Goal: Task Accomplishment & Management: Use online tool/utility

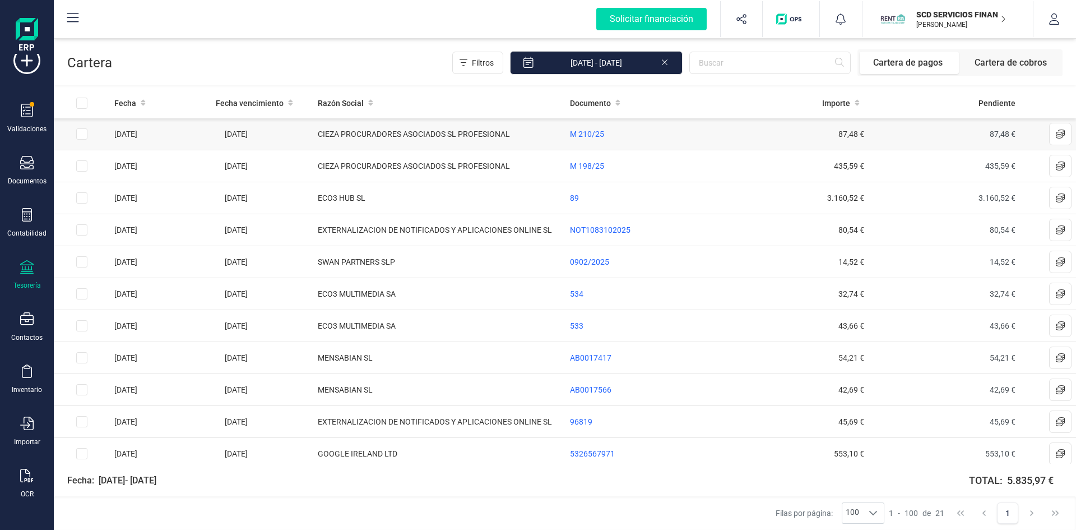
click at [88, 131] on td at bounding box center [82, 134] width 56 height 32
click at [78, 133] on input "Row Selected 6d34b2b1-c96a-4b85-bac6-813c3cf589a4" at bounding box center [81, 133] width 11 height 11
checkbox input "true"
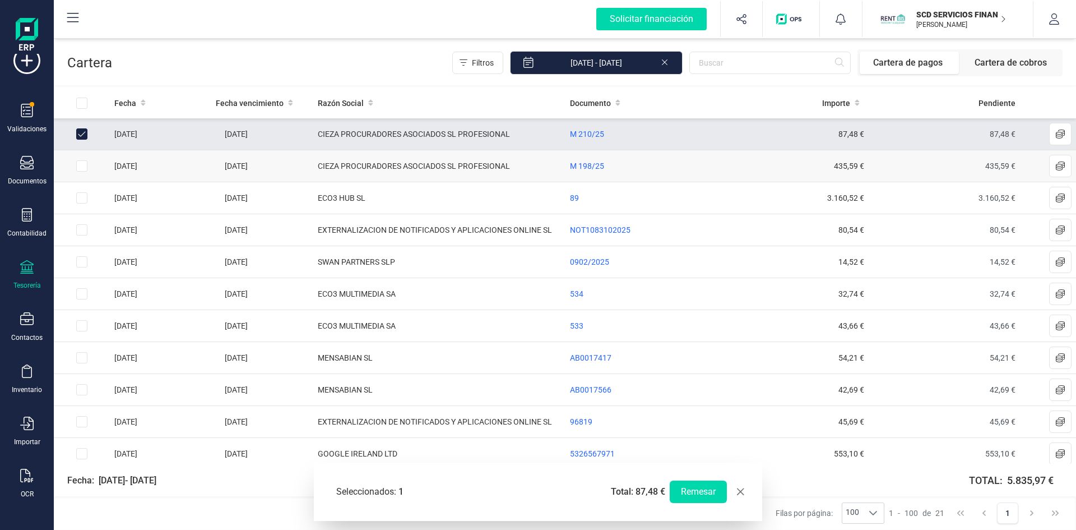
click at [81, 165] on input "Row Selected 8d6af22f-298f-4299-a527-0320a6dbc188" at bounding box center [81, 165] width 11 height 11
checkbox input "true"
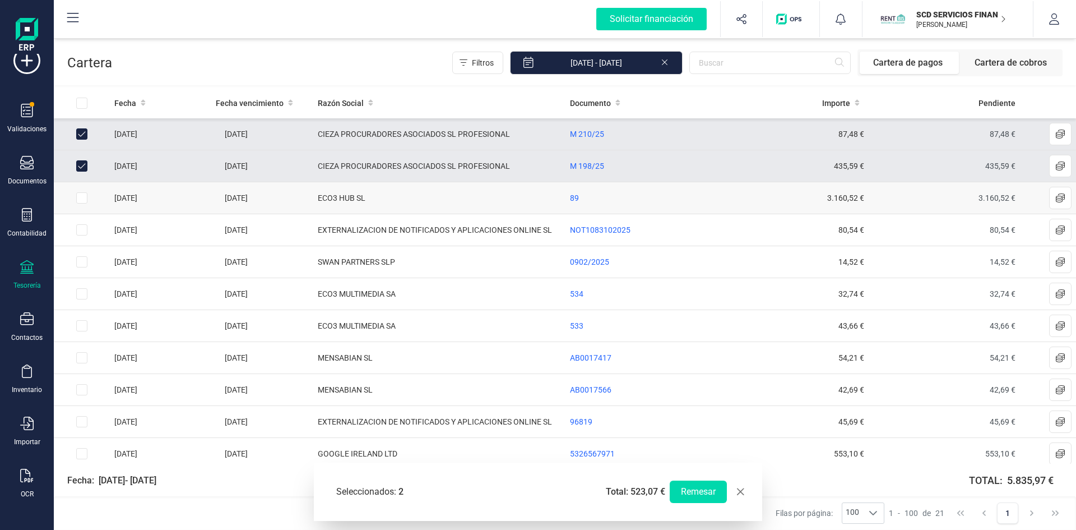
click at [78, 195] on input "Row Selected bca013ff-3527-42c1-84a8-9fec14a9c8c9" at bounding box center [81, 197] width 11 height 11
checkbox input "true"
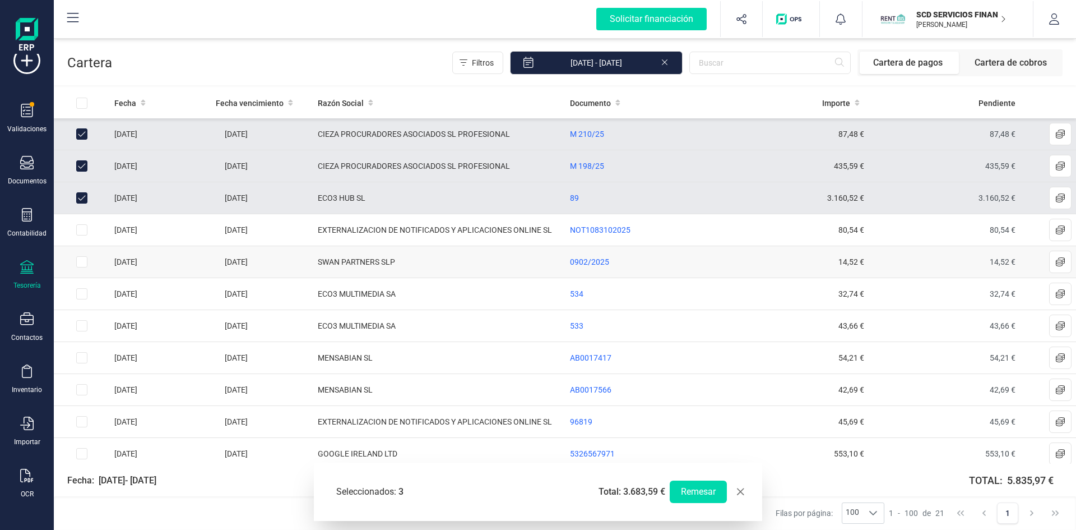
click at [85, 262] on input "Row Selected e5001c77-4ec6-4f69-bf09-0658725d23e6" at bounding box center [81, 261] width 11 height 11
checkbox input "true"
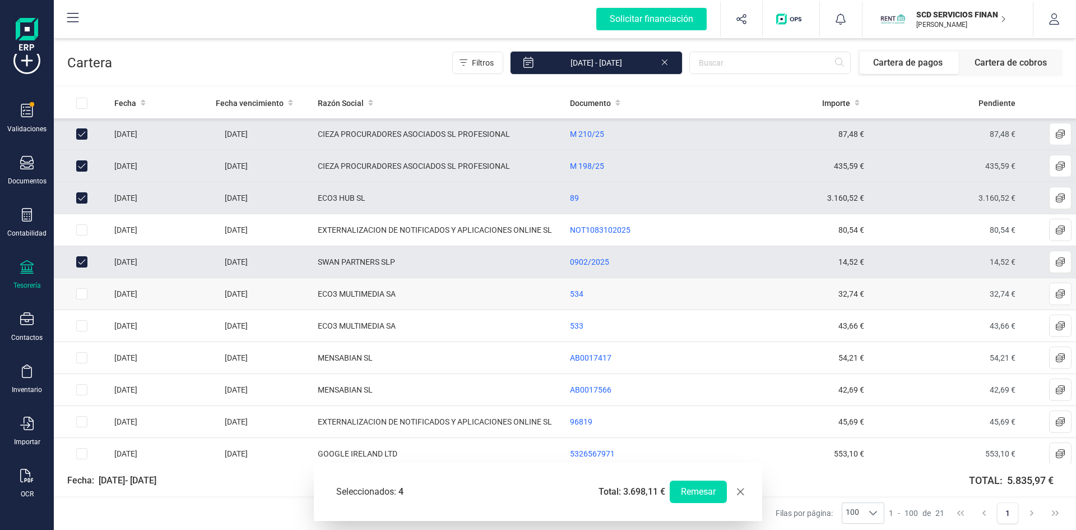
click at [82, 295] on input "Row Selected ff00a34b-6cca-430f-941e-0e433855cff0" at bounding box center [81, 293] width 11 height 11
checkbox input "true"
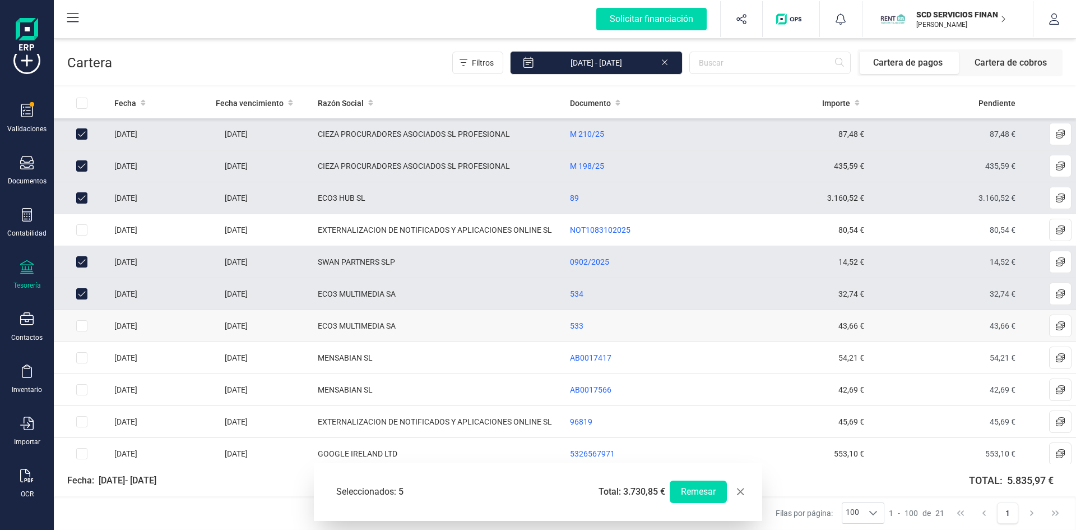
click at [81, 326] on input "Row Selected 6527eee0-bc4c-4b7b-9b2e-b5dfe3dd0c3a" at bounding box center [81, 325] width 11 height 11
checkbox input "true"
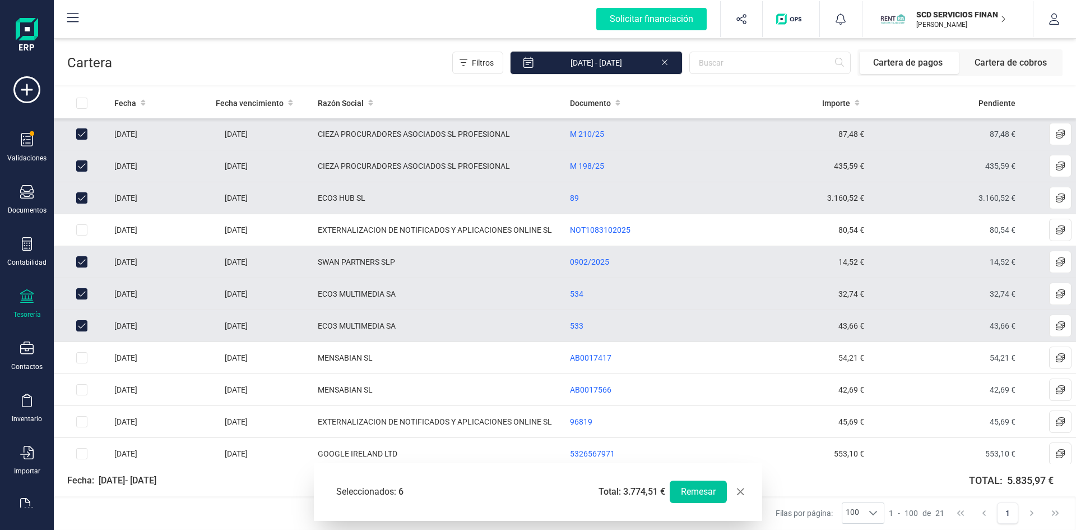
click at [685, 491] on button "Remesar" at bounding box center [698, 491] width 57 height 22
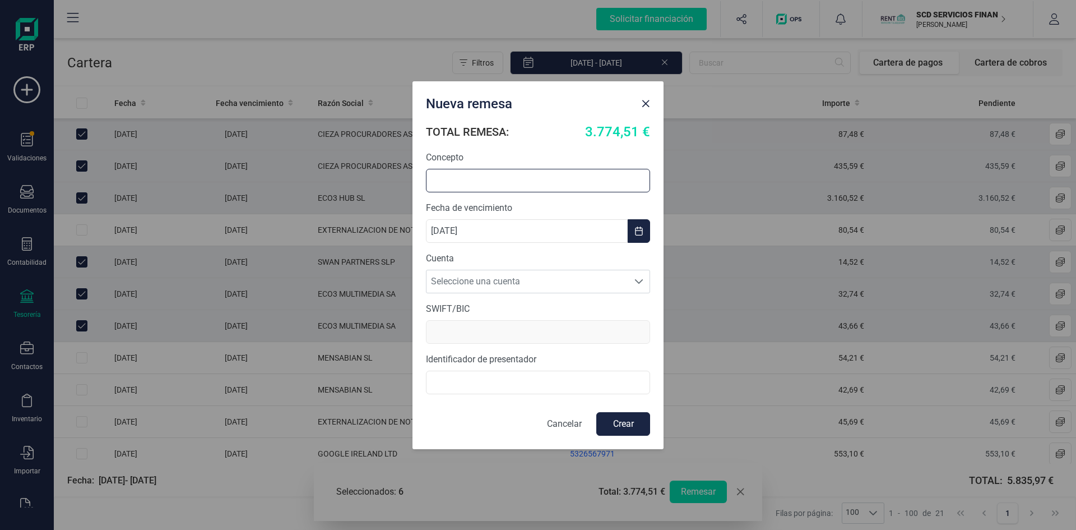
click at [480, 179] on input "text" at bounding box center [538, 181] width 224 height 24
type input "p"
type input "PAGOS A PROVEEDORES 26/09"
click at [471, 277] on span "Seleccione una cuenta" at bounding box center [528, 281] width 202 height 22
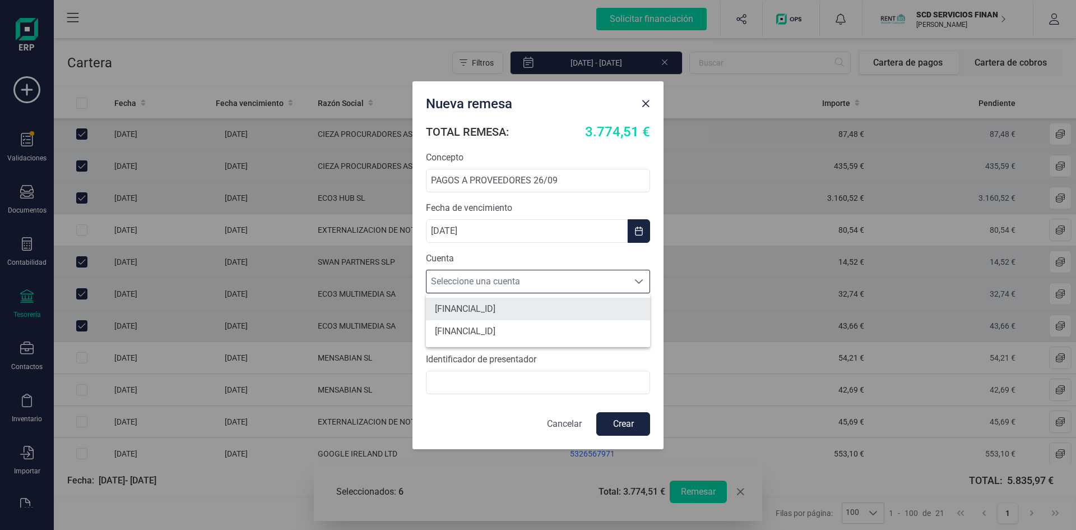
click at [474, 302] on li "ES4531590078592882909423" at bounding box center [538, 309] width 224 height 22
type input "BCOEESMM159"
type input "B72840242"
click at [617, 424] on button "Crear" at bounding box center [624, 424] width 54 height 24
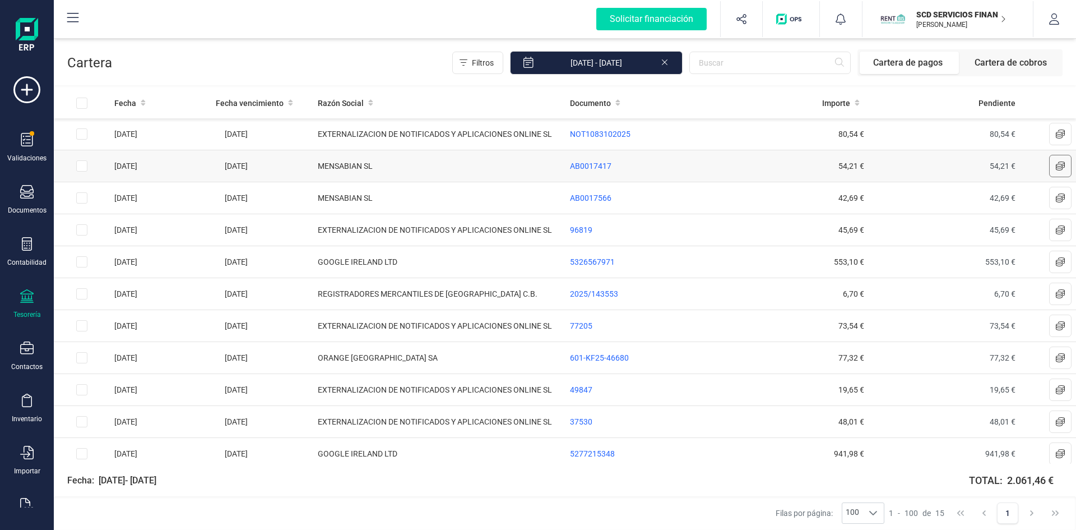
click at [1051, 161] on button at bounding box center [1061, 166] width 22 height 22
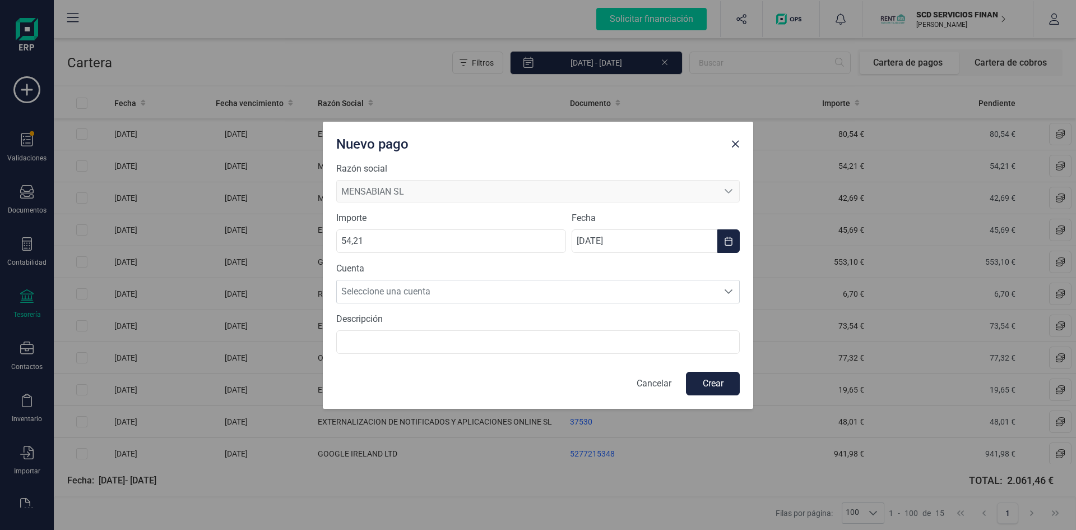
click at [666, 385] on p "Cancelar" at bounding box center [654, 383] width 35 height 13
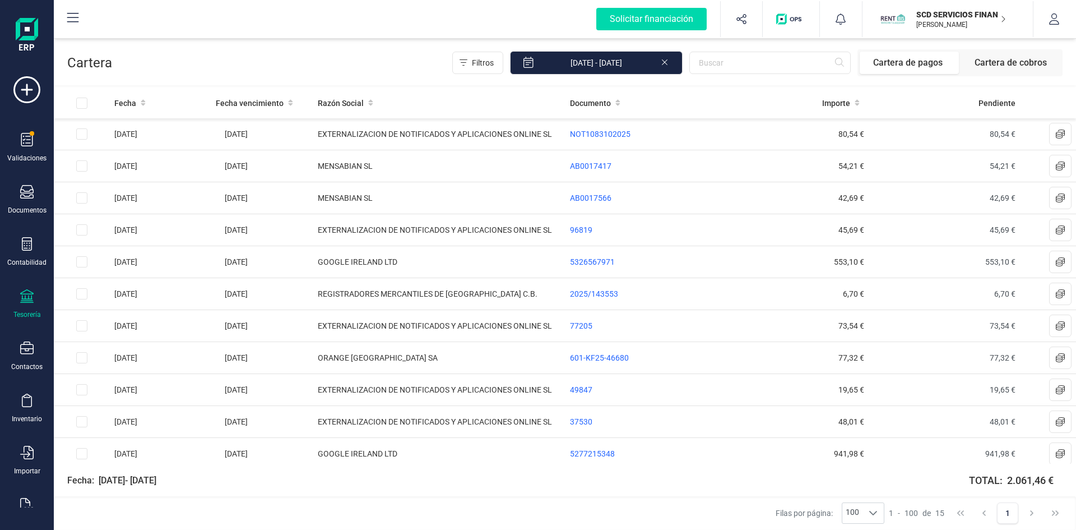
click at [27, 299] on icon at bounding box center [26, 295] width 13 height 13
click at [110, 192] on span "Cuentas bancarias" at bounding box center [136, 190] width 99 height 13
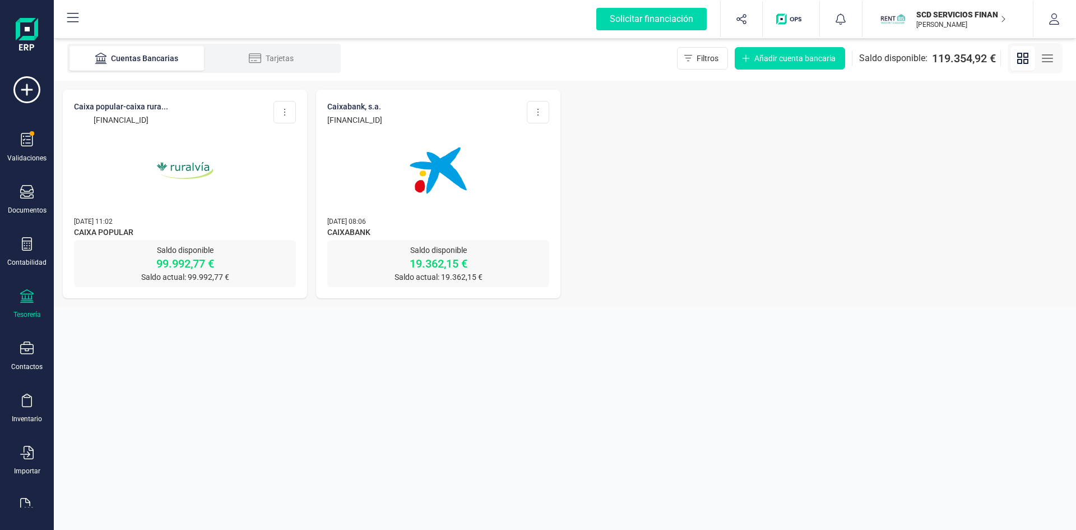
click at [167, 164] on img at bounding box center [185, 170] width 94 height 94
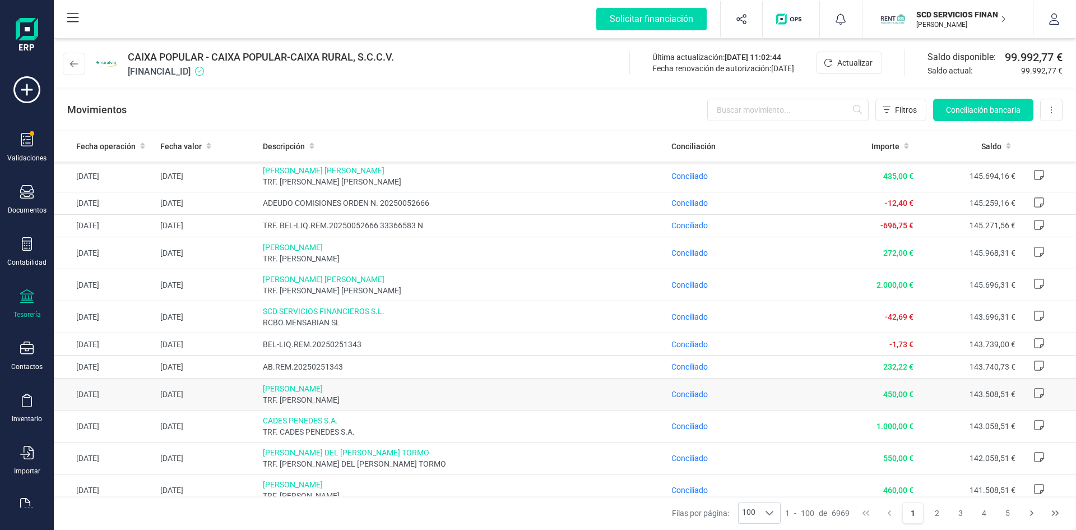
scroll to position [2594, 0]
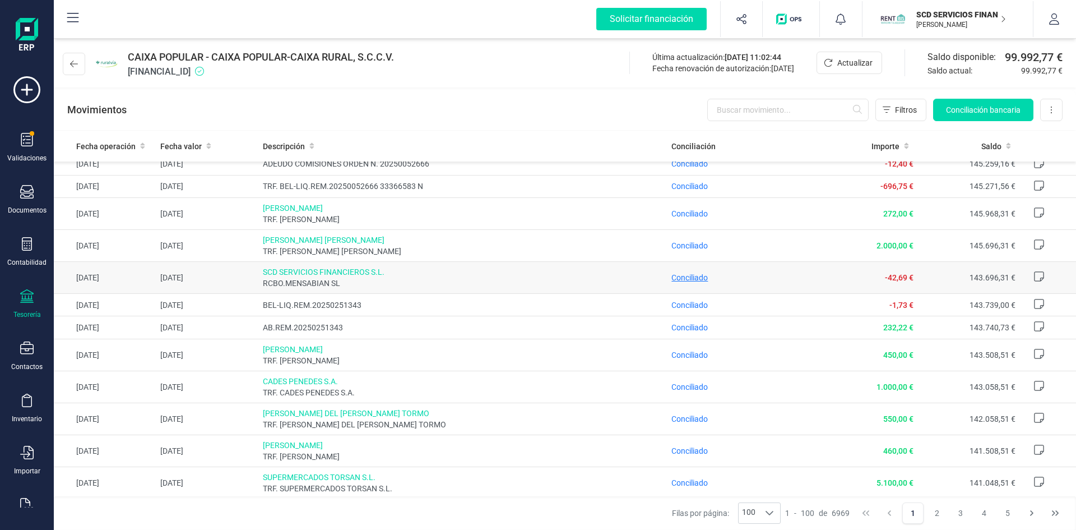
click at [679, 276] on span "Conciliado" at bounding box center [690, 277] width 36 height 9
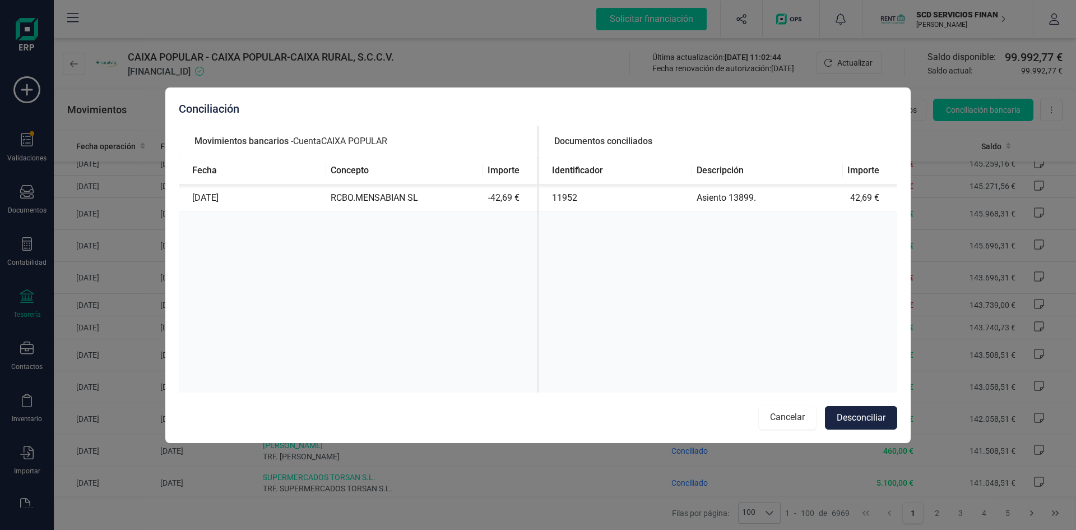
click at [787, 419] on button "Cancelar" at bounding box center [787, 418] width 57 height 24
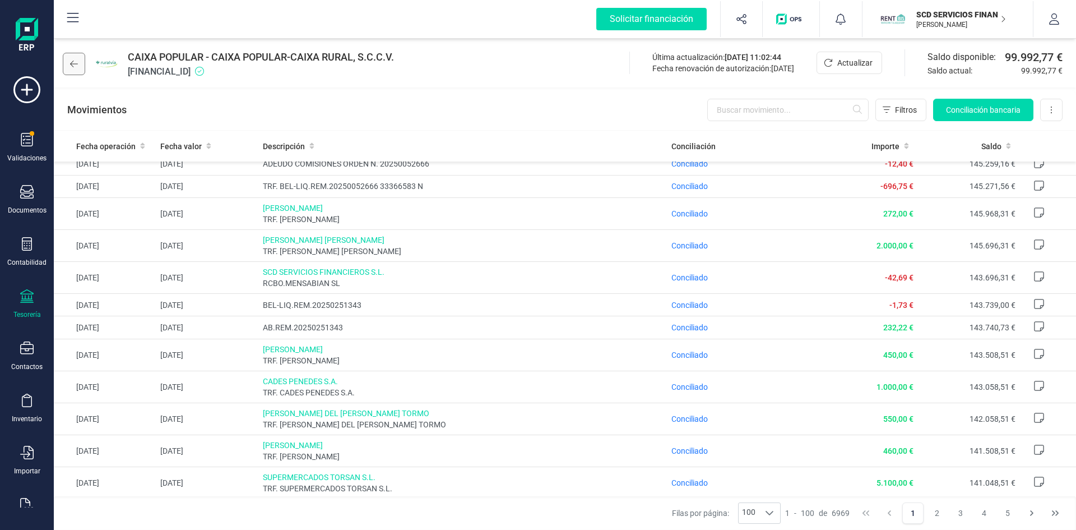
click at [72, 65] on icon at bounding box center [74, 64] width 8 height 7
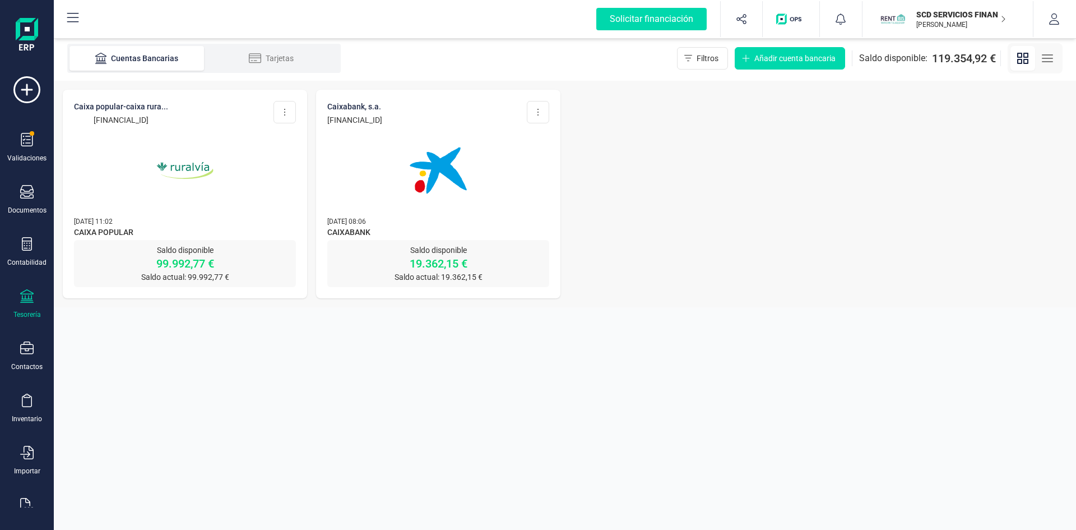
click at [950, 15] on p "SCD SERVICIOS FINANCIEROS SL" at bounding box center [962, 14] width 90 height 11
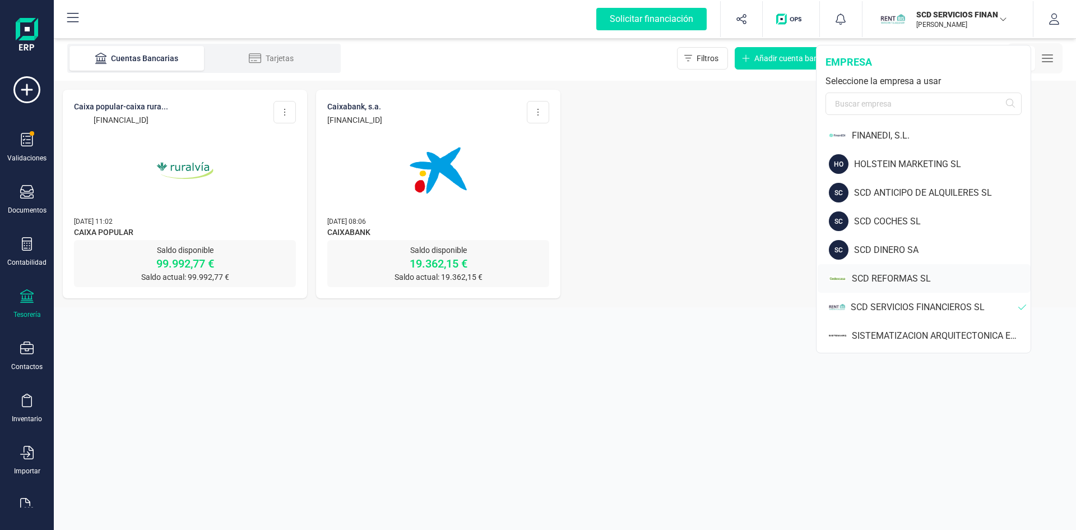
scroll to position [56, 0]
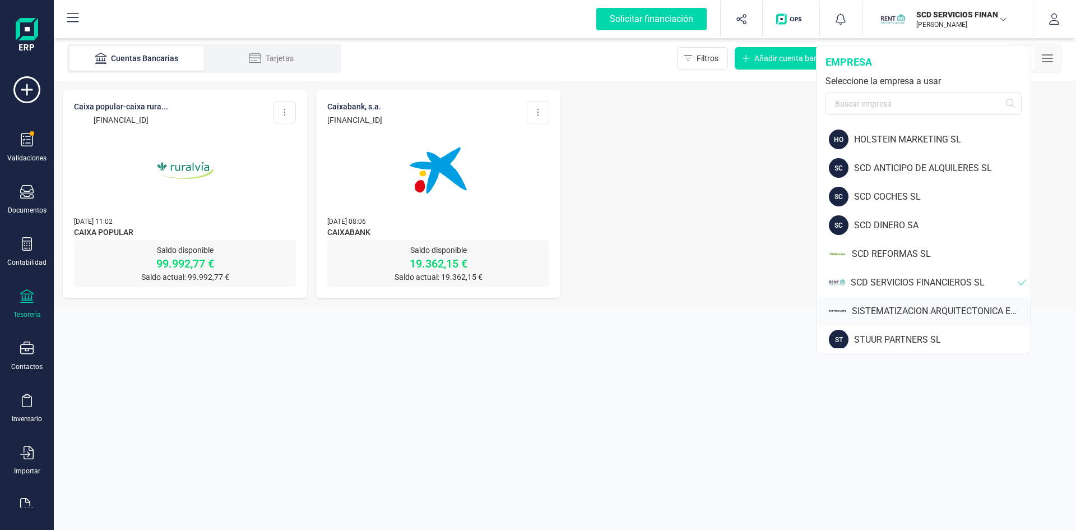
click at [897, 309] on div "SISTEMATIZACION ARQUITECTONICA EN REFORMAS SL" at bounding box center [941, 310] width 179 height 13
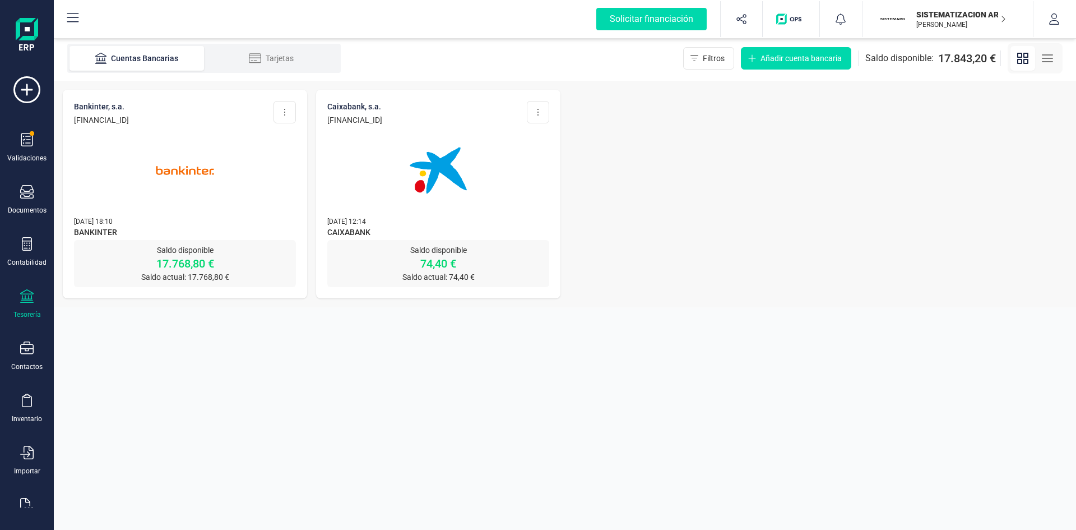
click at [178, 172] on img at bounding box center [185, 170] width 94 height 94
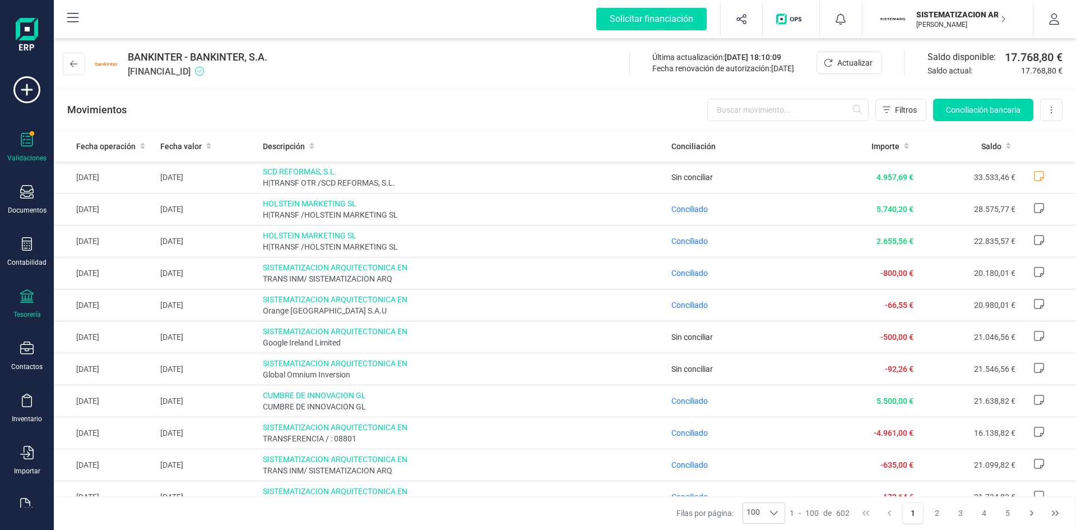
click at [21, 144] on icon at bounding box center [26, 139] width 13 height 13
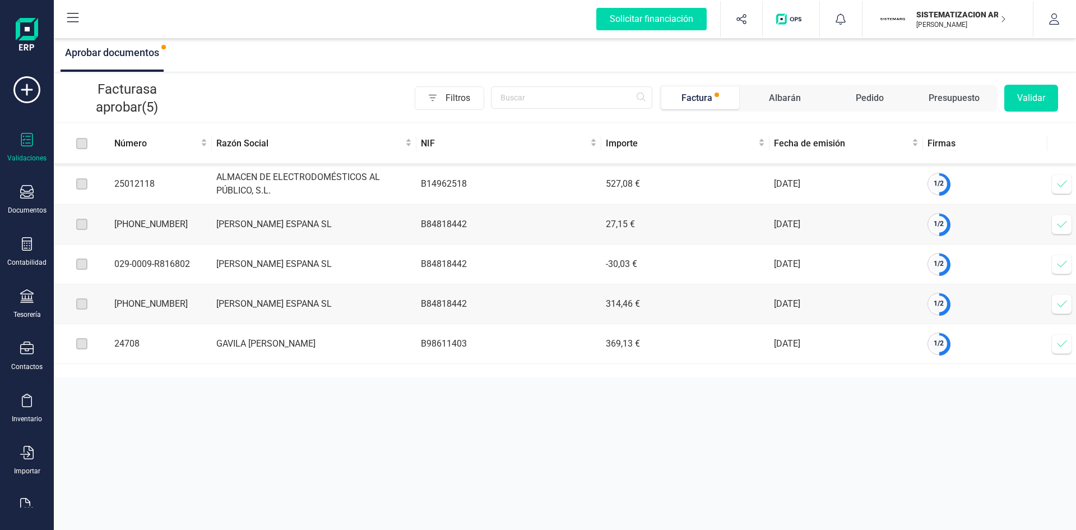
click at [1054, 186] on span at bounding box center [1062, 184] width 22 height 22
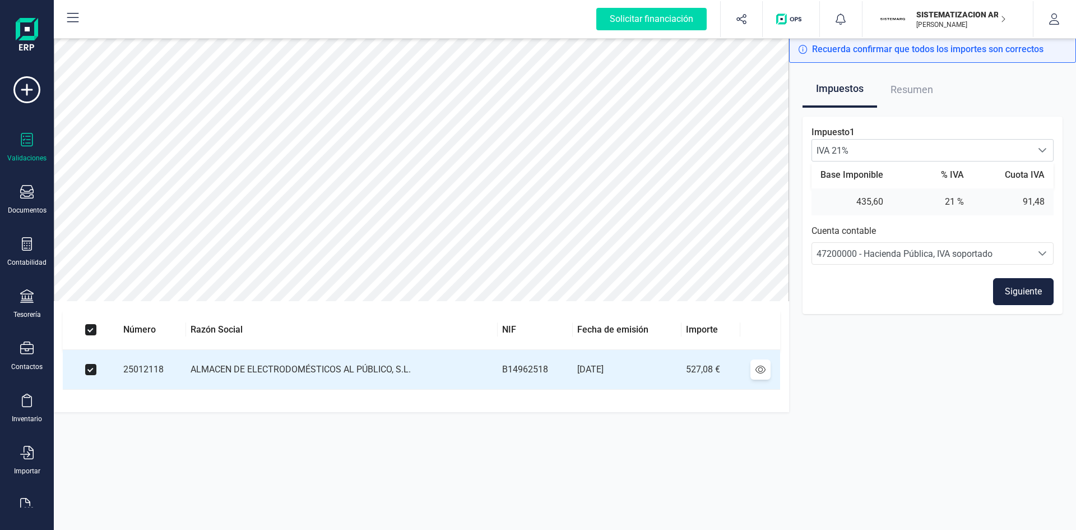
click at [1022, 298] on button "Siguiente" at bounding box center [1023, 291] width 61 height 27
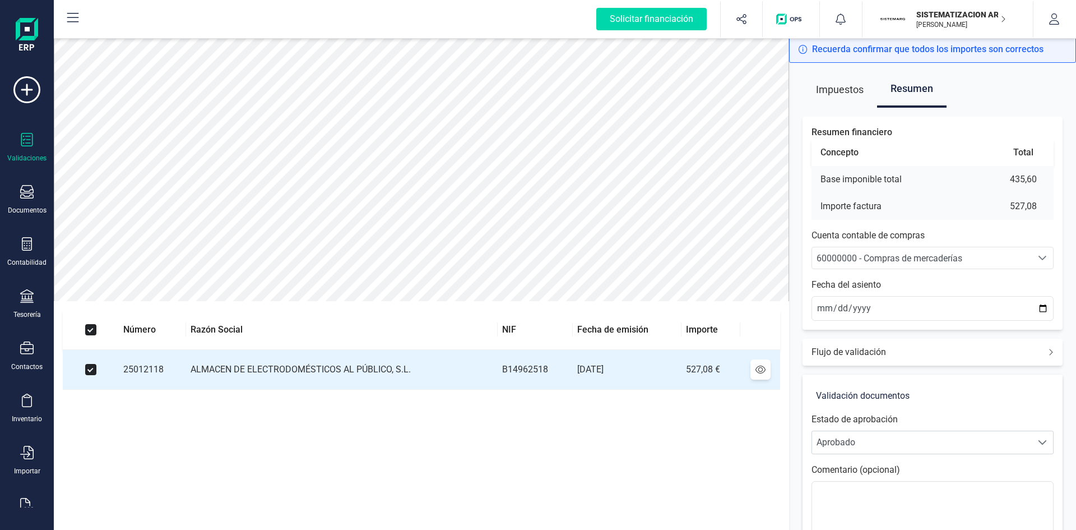
click at [877, 261] on span "60000000 - Compras de mercaderías" at bounding box center [890, 258] width 146 height 11
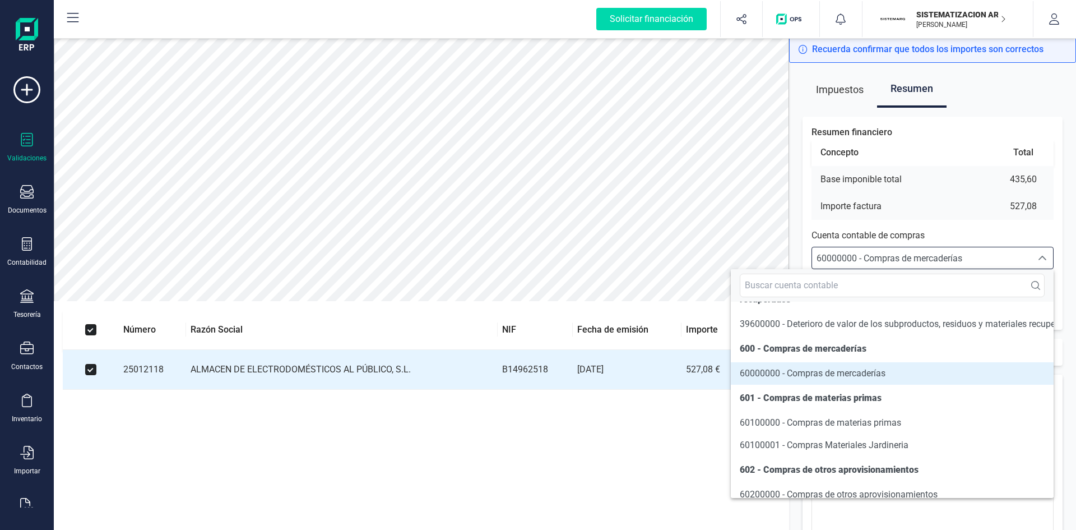
scroll to position [5496, 0]
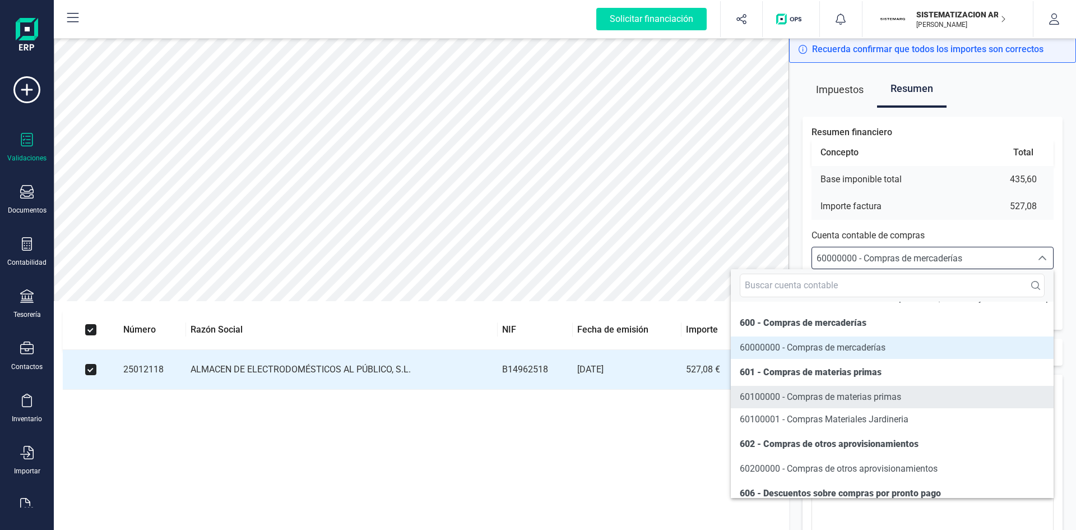
click at [817, 402] on span "60100000 - Compras de materias primas" at bounding box center [820, 396] width 161 height 11
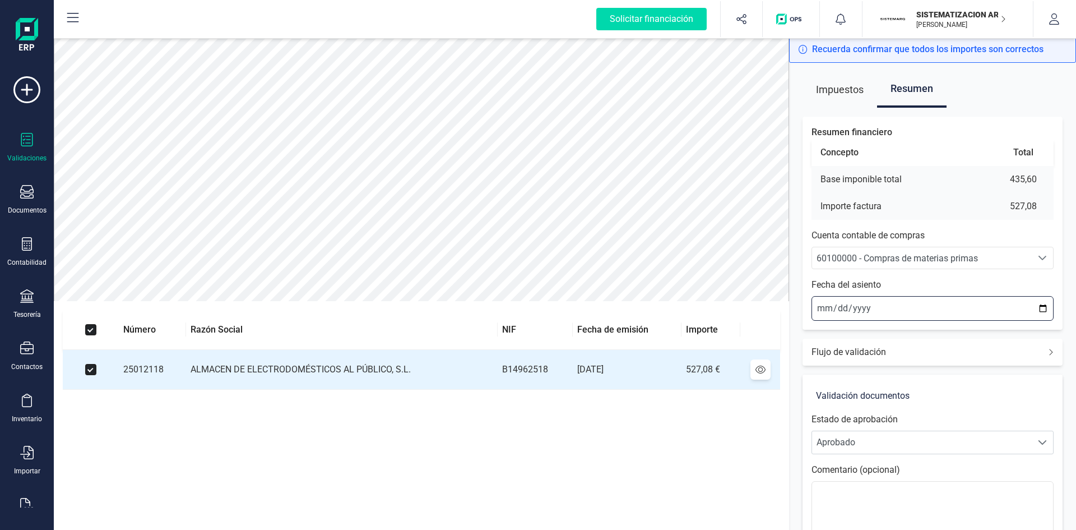
click at [820, 307] on input "2025-09-26" at bounding box center [933, 308] width 242 height 25
type input "2025-09-25"
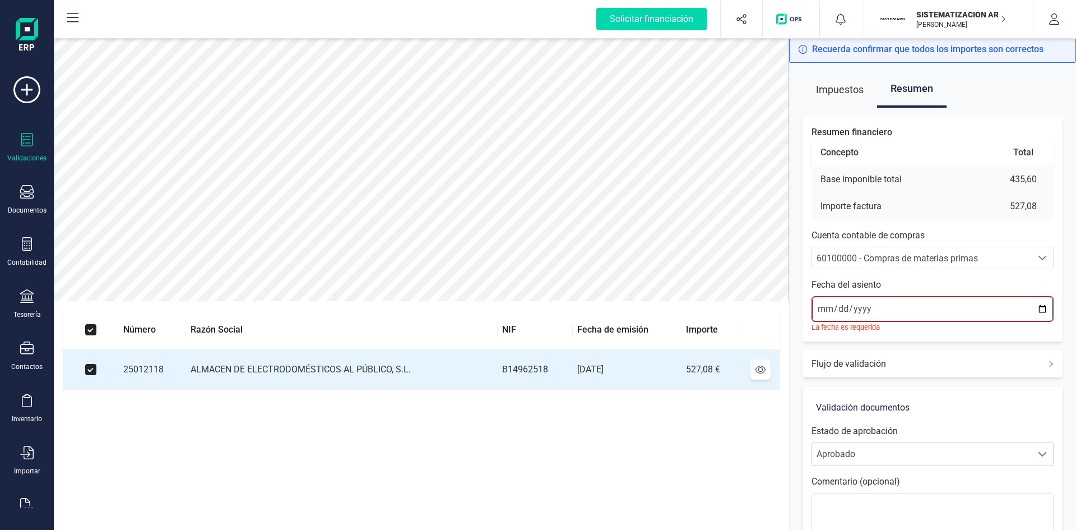
type input "2025-09-25"
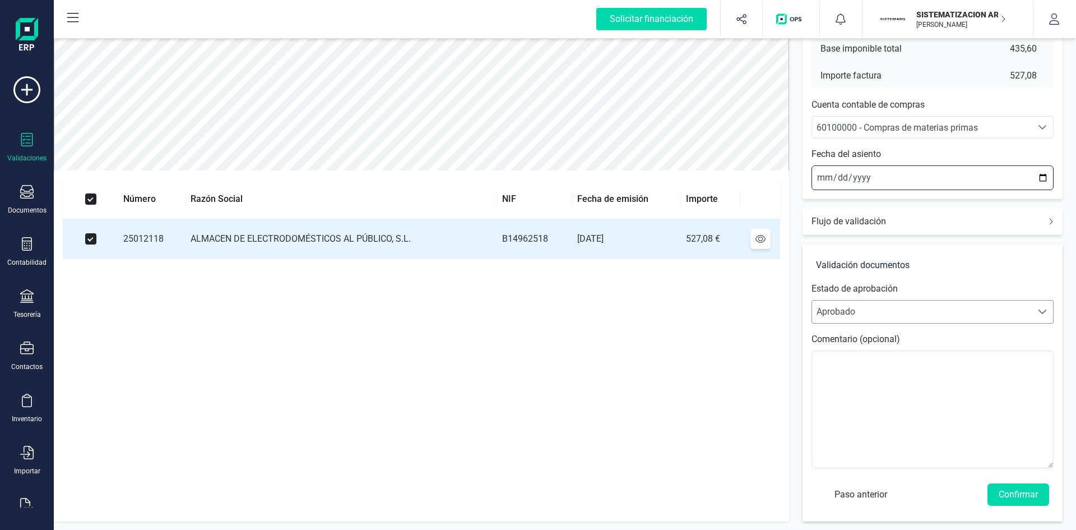
scroll to position [131, 0]
click at [1027, 491] on button "Confirmar" at bounding box center [1019, 494] width 62 height 22
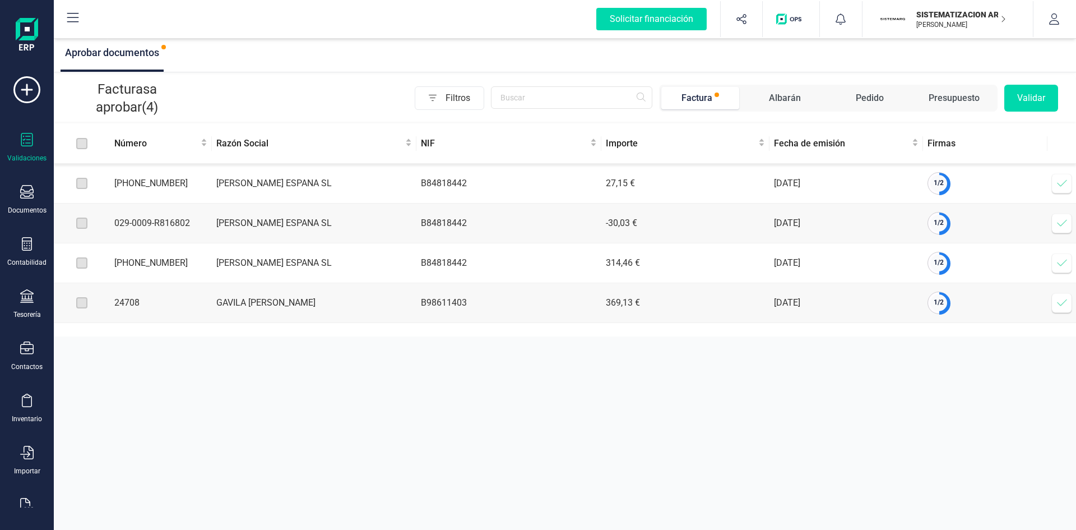
click at [1063, 192] on span at bounding box center [1062, 183] width 22 height 22
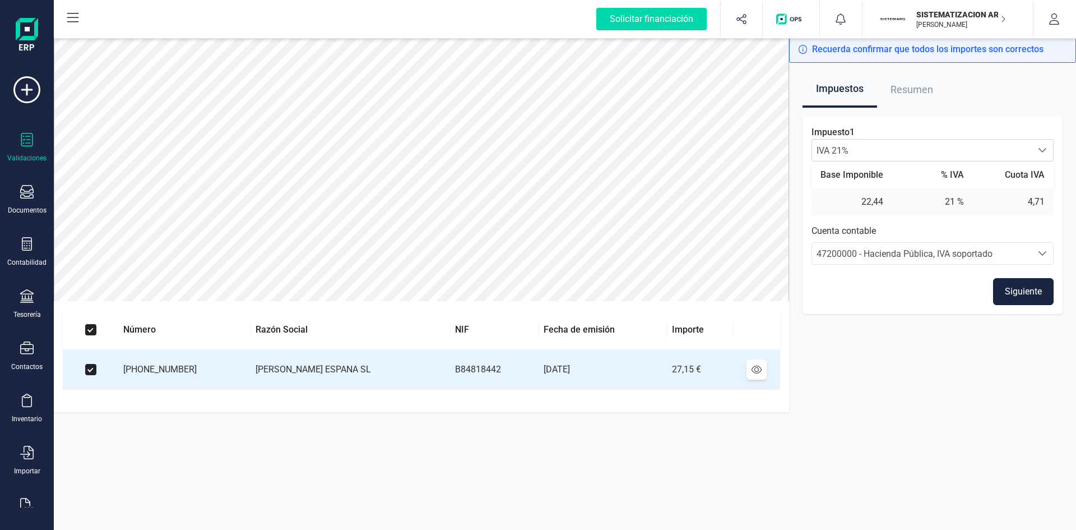
click at [1010, 290] on button "Siguiente" at bounding box center [1023, 291] width 61 height 27
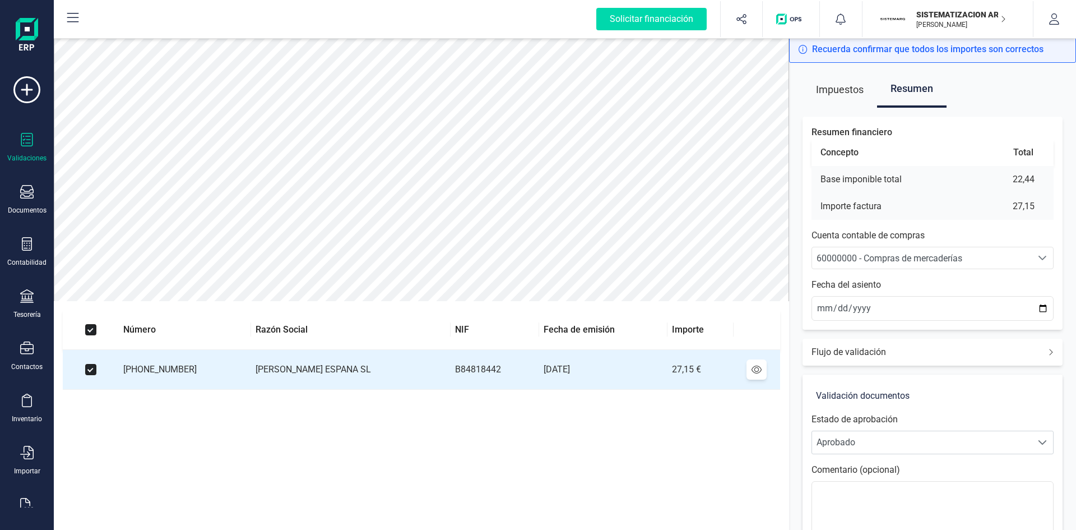
click at [894, 253] on span "60000000 - Compras de mercaderías" at bounding box center [890, 258] width 146 height 11
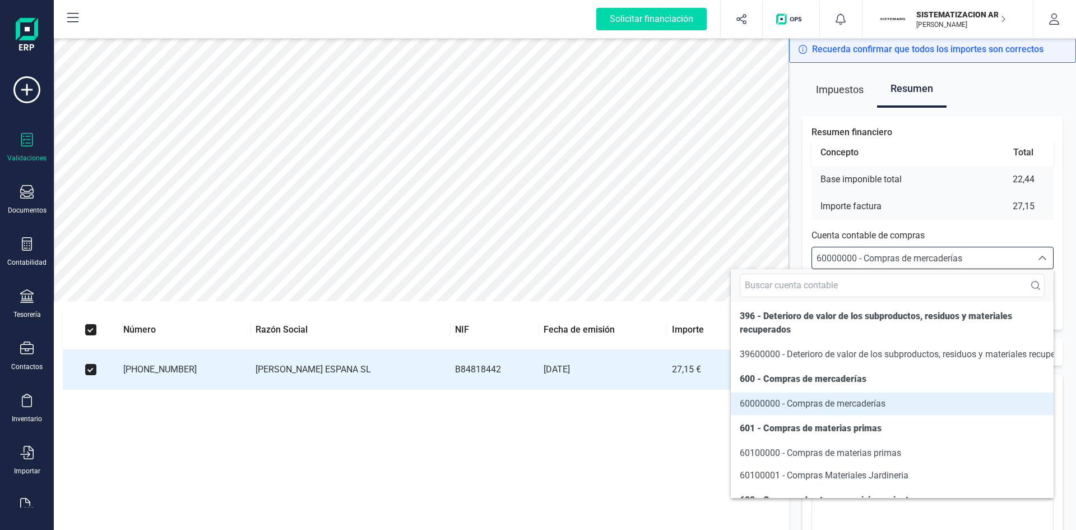
scroll to position [5496, 0]
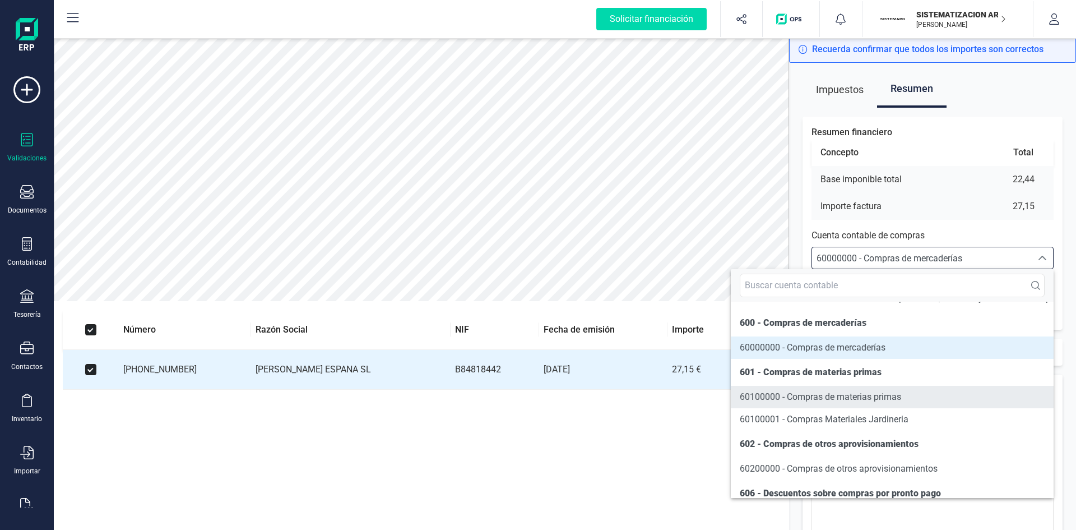
click at [828, 402] on span "60100000 - Compras de materias primas" at bounding box center [820, 396] width 161 height 11
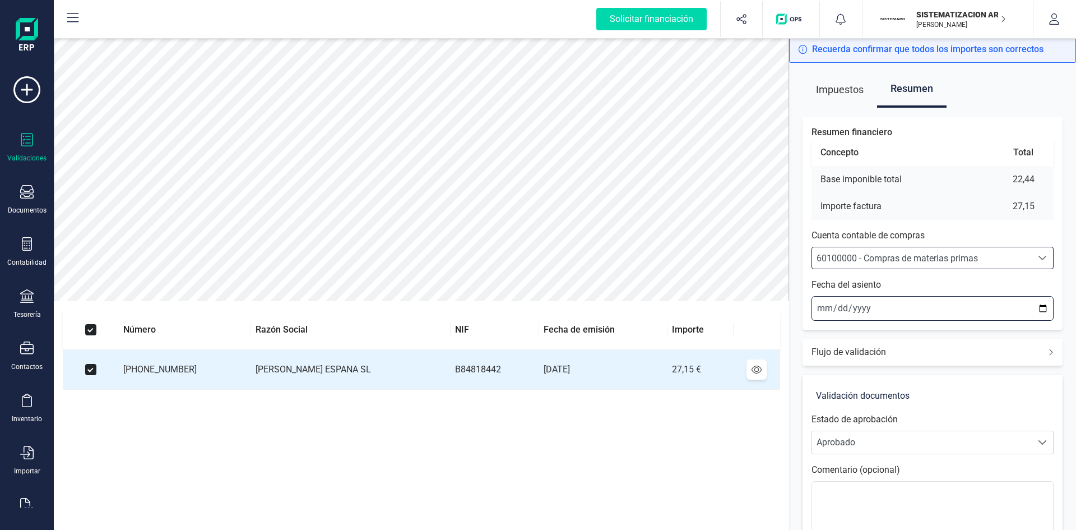
click at [822, 309] on input "2025-09-26" at bounding box center [933, 308] width 242 height 25
type input "2025-09-25"
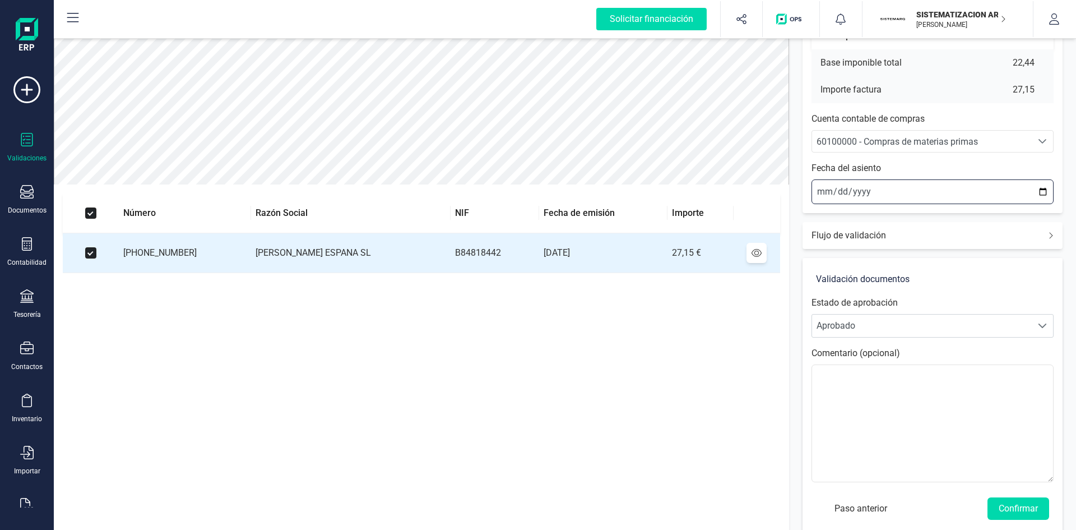
scroll to position [131, 0]
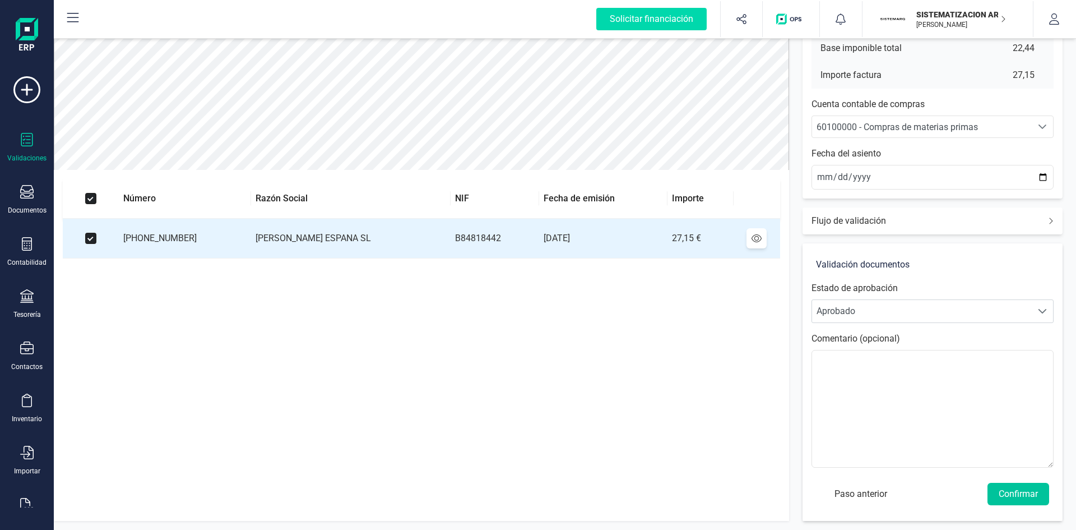
click at [1018, 499] on button "Confirmar" at bounding box center [1019, 494] width 62 height 22
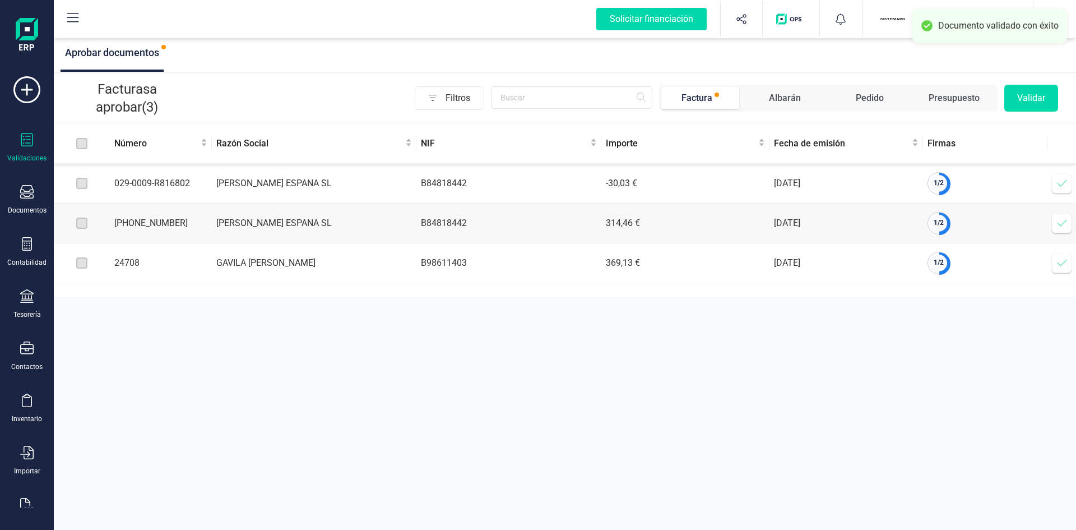
click at [1061, 184] on icon at bounding box center [1062, 183] width 11 height 11
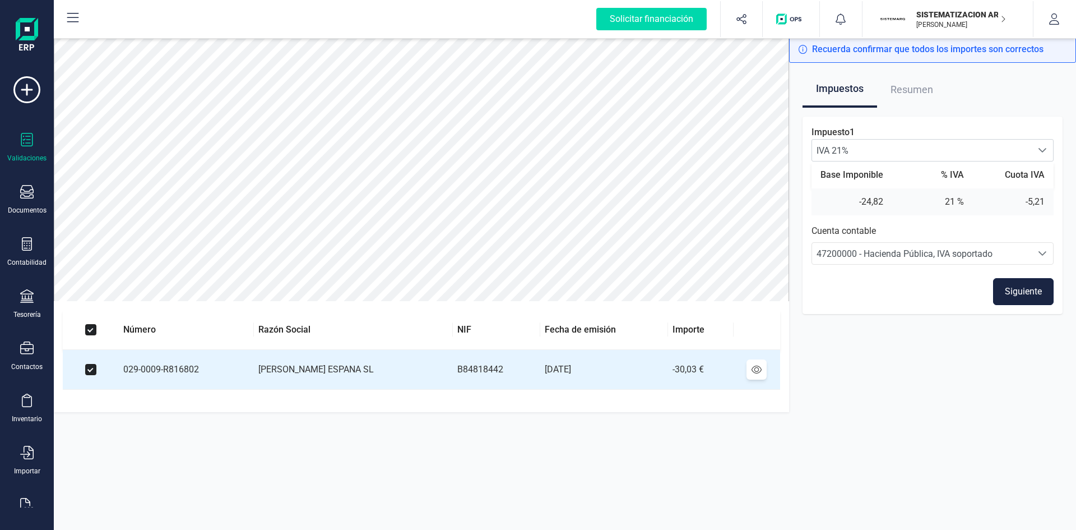
click at [1028, 288] on button "Siguiente" at bounding box center [1023, 291] width 61 height 27
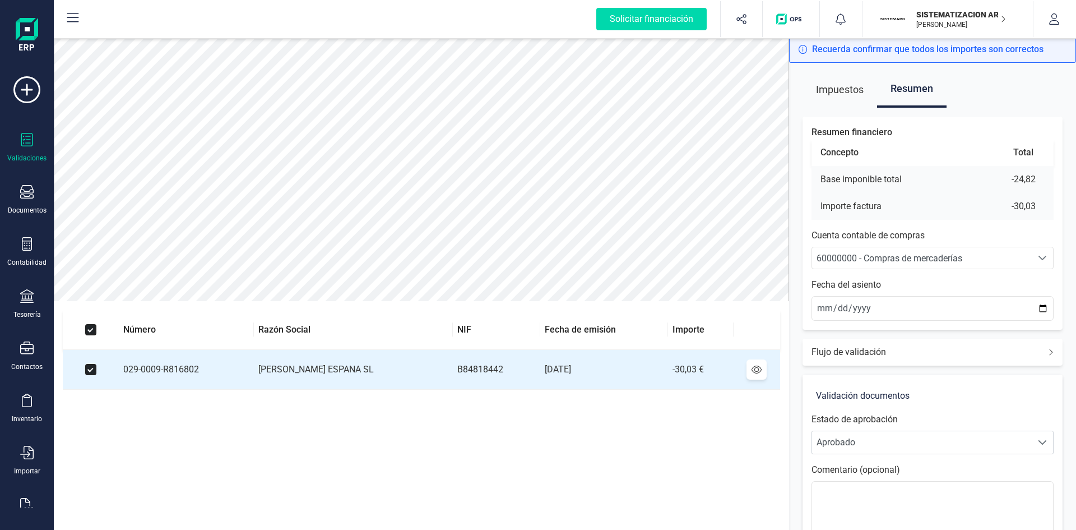
click at [847, 256] on span "60000000 - Compras de mercaderías" at bounding box center [890, 258] width 146 height 11
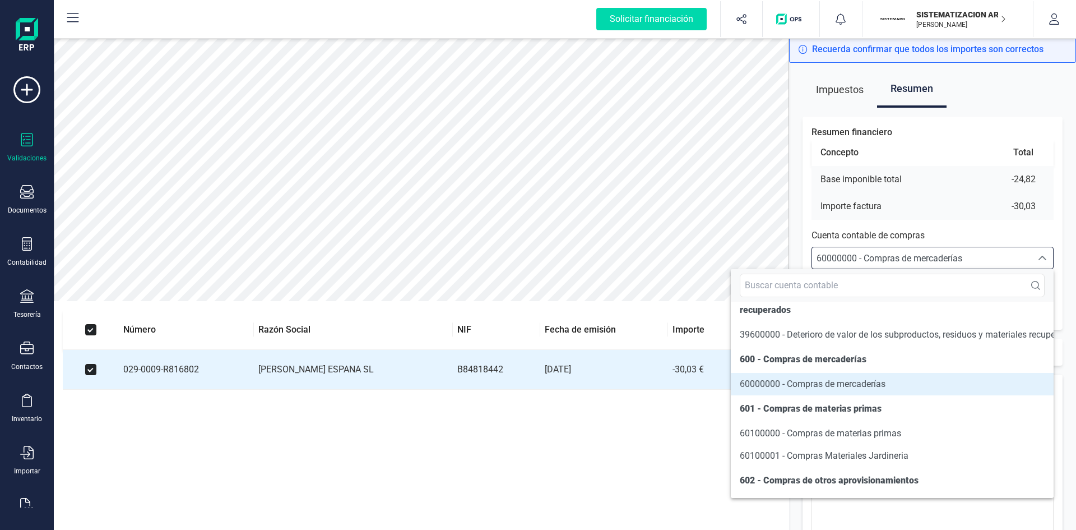
scroll to position [5496, 0]
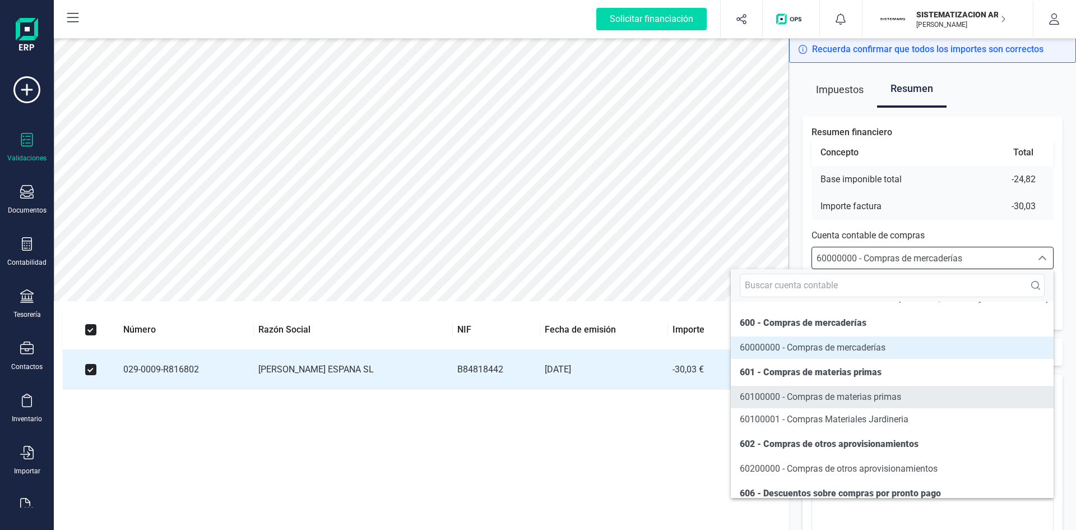
click at [816, 402] on span "60100000 - Compras de materias primas" at bounding box center [820, 396] width 161 height 11
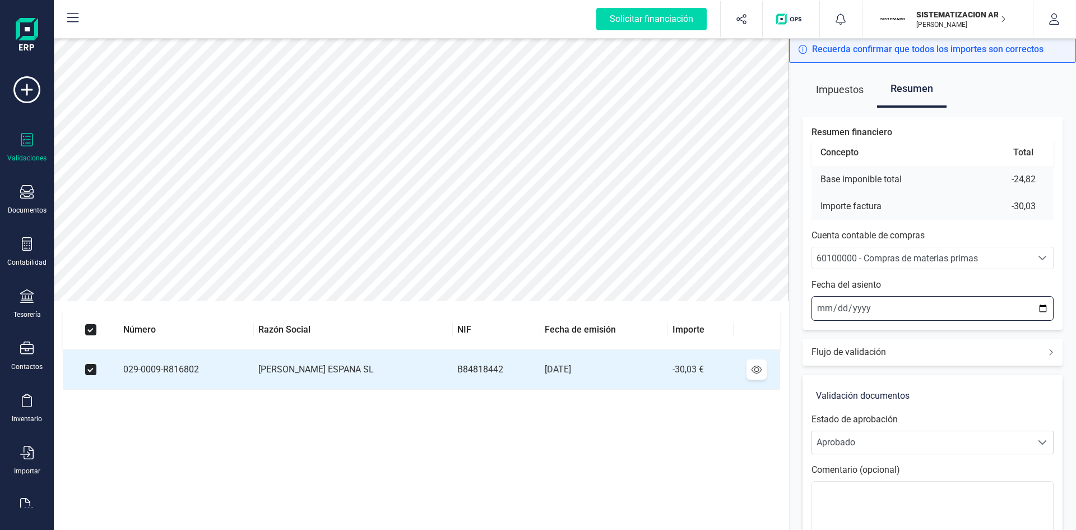
click at [823, 309] on input "2025-09-26" at bounding box center [933, 308] width 242 height 25
type input "2025-09-23"
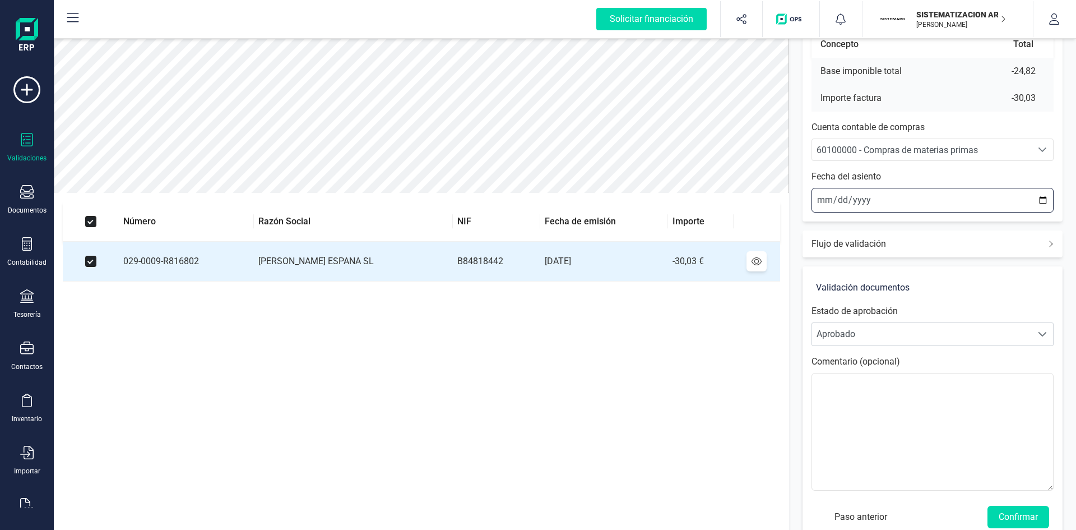
scroll to position [131, 0]
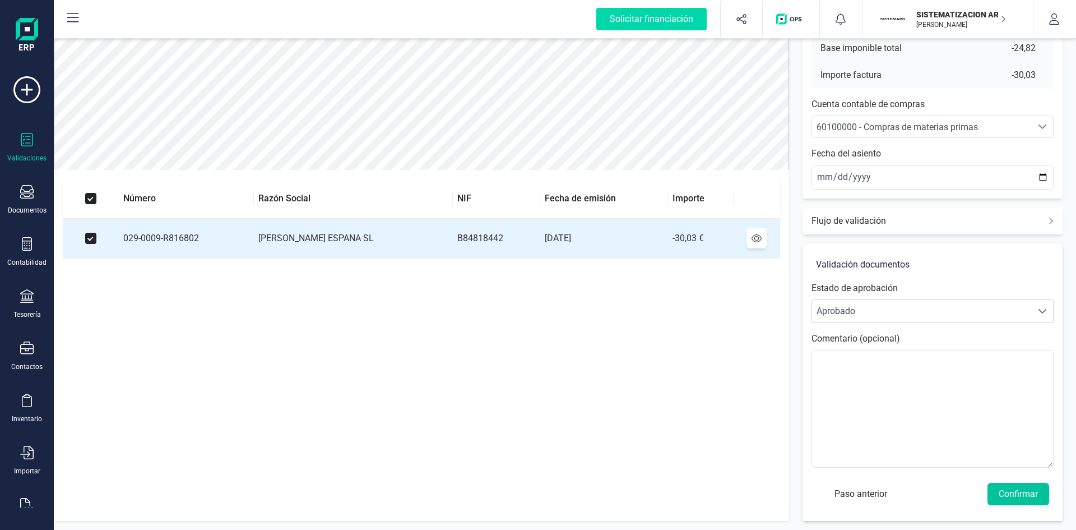
click at [1023, 489] on button "Confirmar" at bounding box center [1019, 494] width 62 height 22
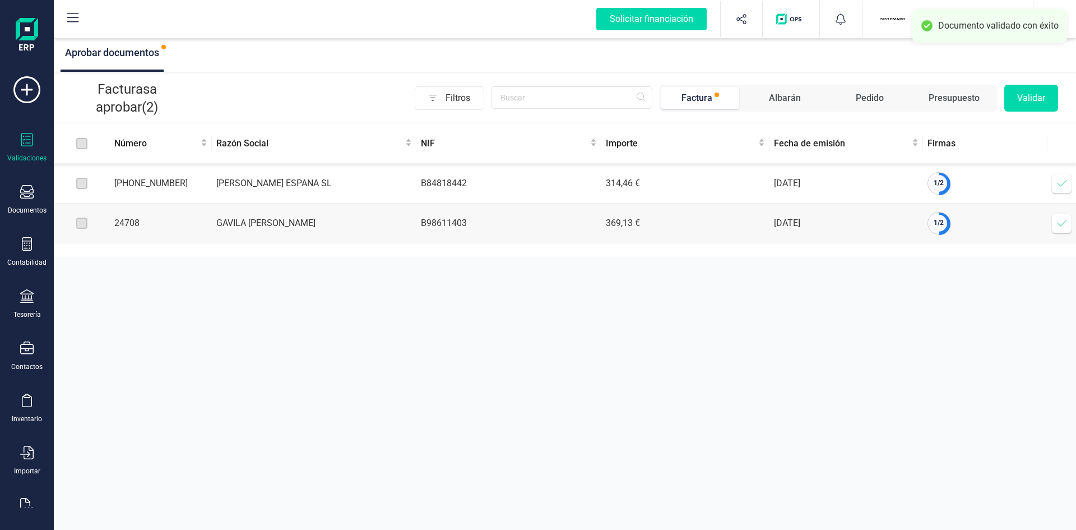
click at [1060, 190] on span at bounding box center [1062, 183] width 22 height 22
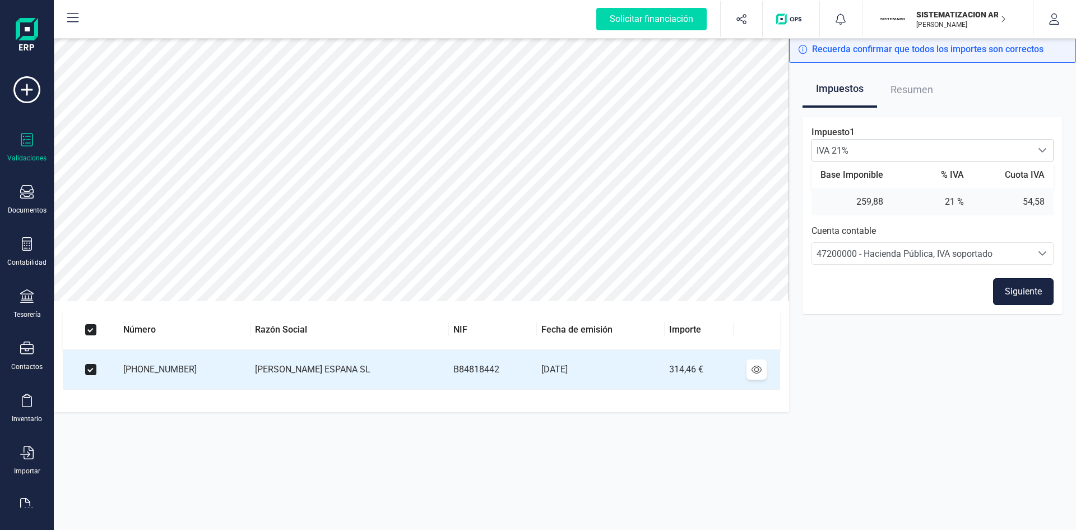
click at [1010, 290] on button "Siguiente" at bounding box center [1023, 291] width 61 height 27
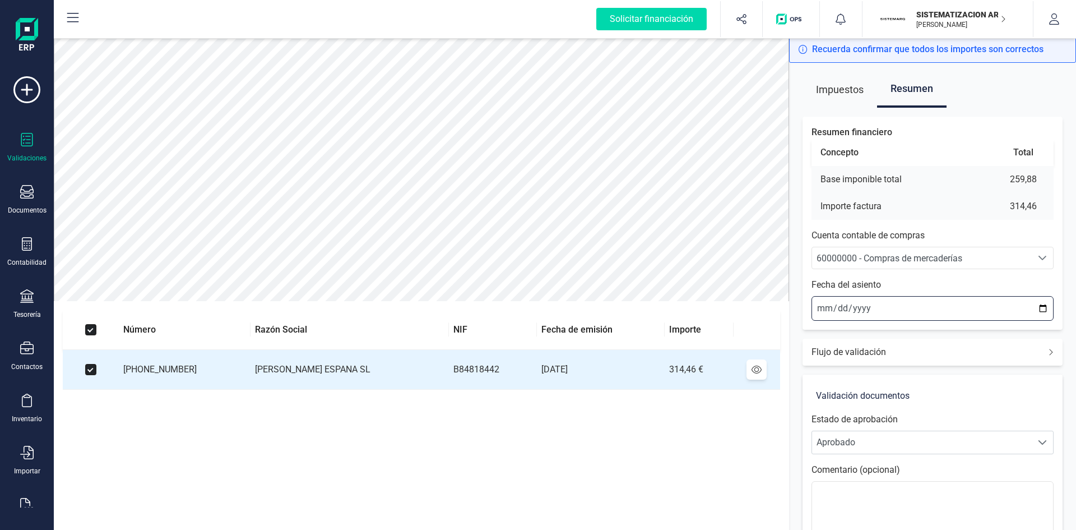
click at [824, 304] on input "2025-09-26" at bounding box center [933, 308] width 242 height 25
type input "2025-09-24"
click at [935, 262] on span "60000000 - Compras de mercaderías" at bounding box center [890, 258] width 146 height 11
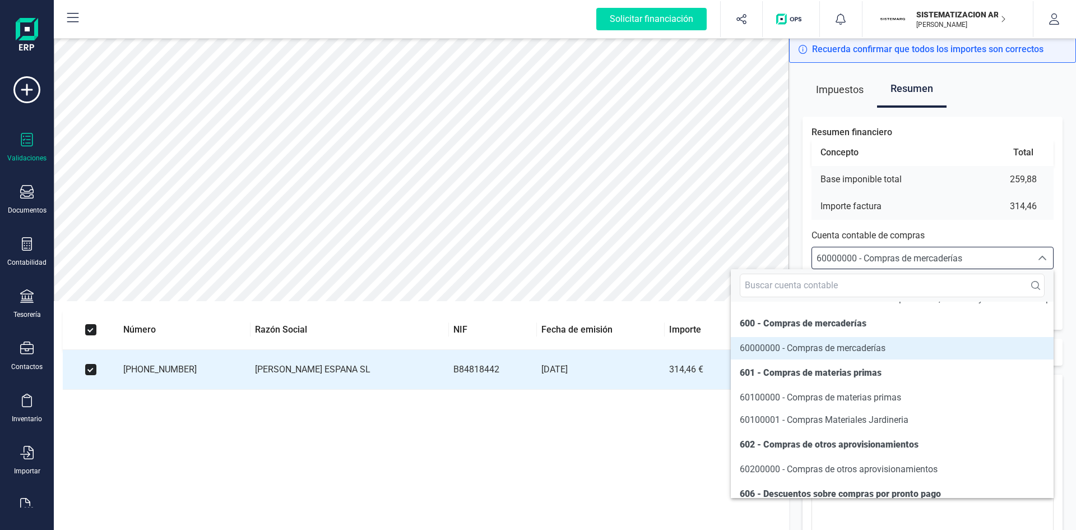
scroll to position [5496, 0]
click at [821, 402] on span "60100000 - Compras de materias primas" at bounding box center [820, 396] width 161 height 11
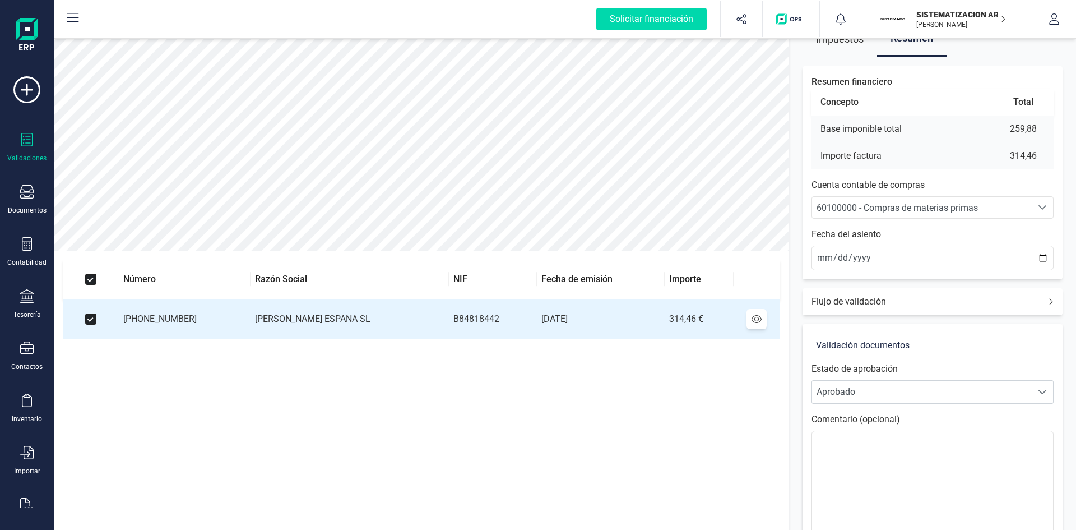
scroll to position [131, 0]
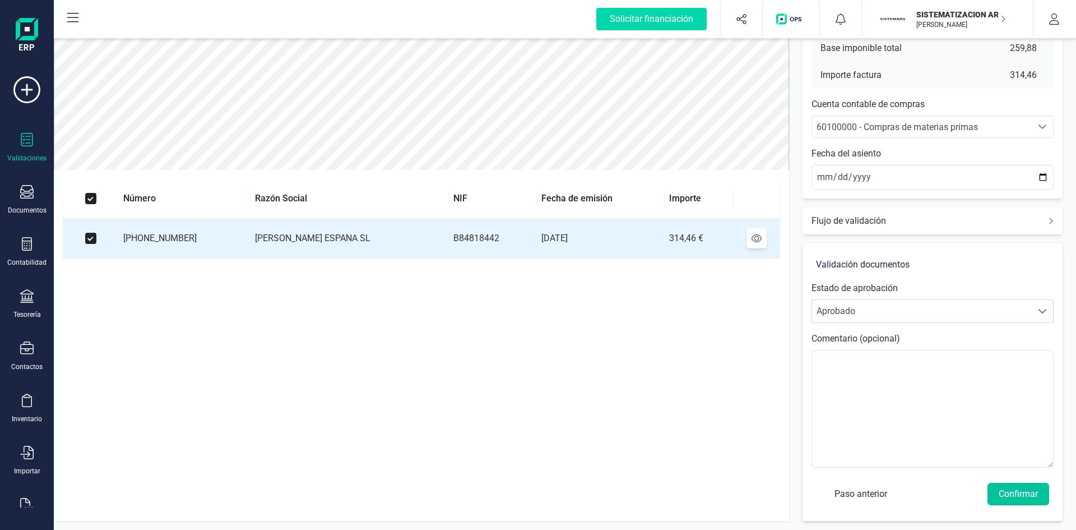
click at [1016, 491] on button "Confirmar" at bounding box center [1019, 494] width 62 height 22
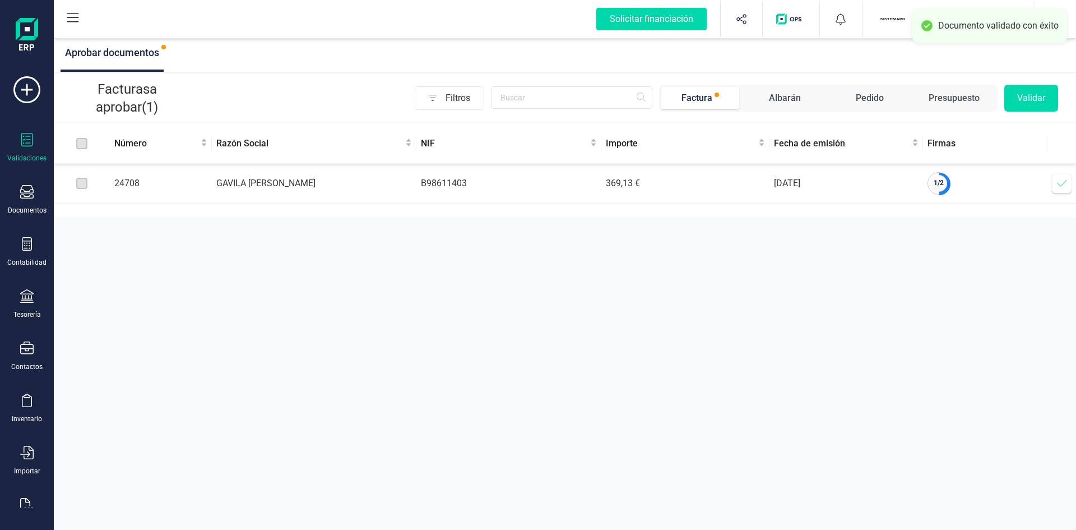
click at [1062, 182] on icon at bounding box center [1062, 183] width 11 height 11
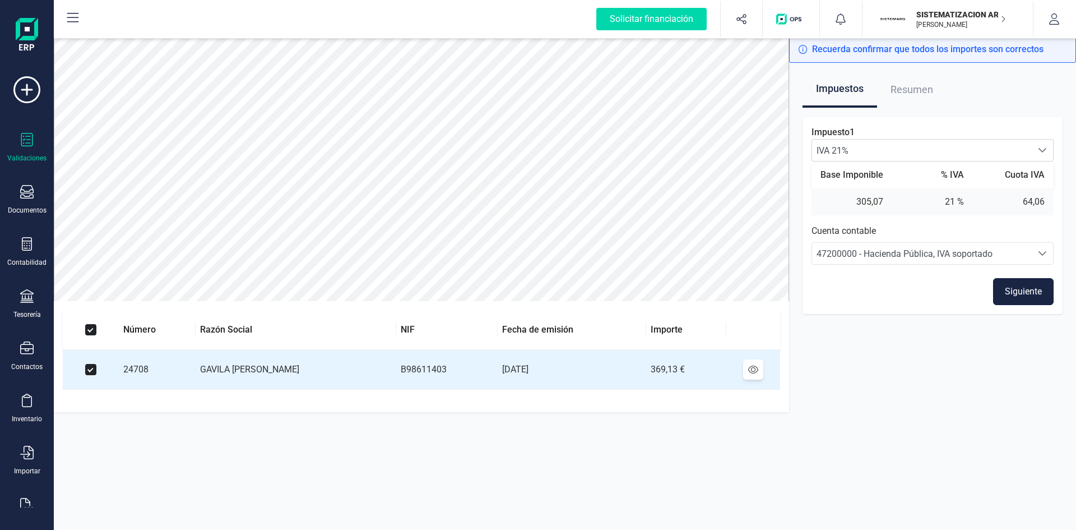
click at [1029, 287] on button "Siguiente" at bounding box center [1023, 291] width 61 height 27
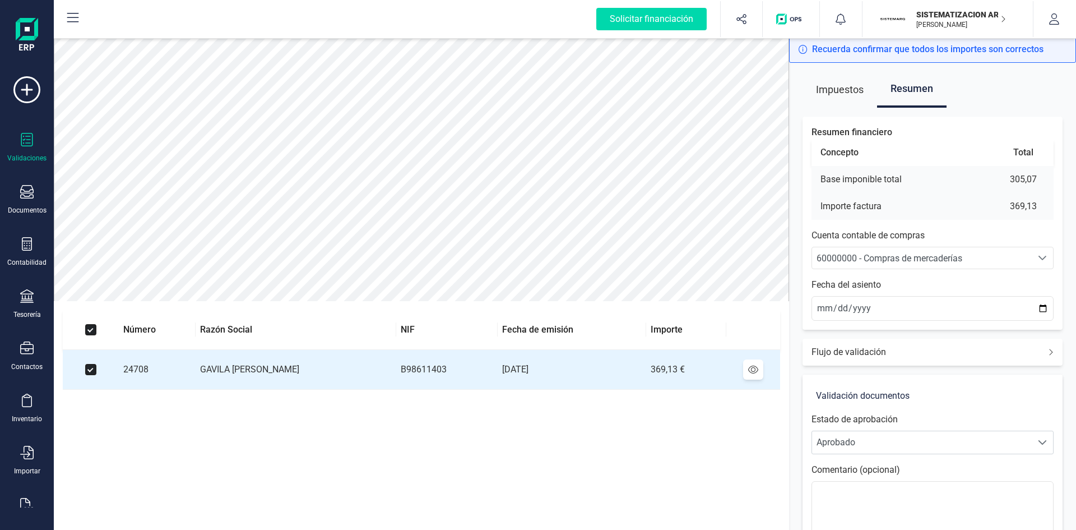
click at [883, 256] on span "60000000 - Compras de mercaderías" at bounding box center [890, 258] width 146 height 11
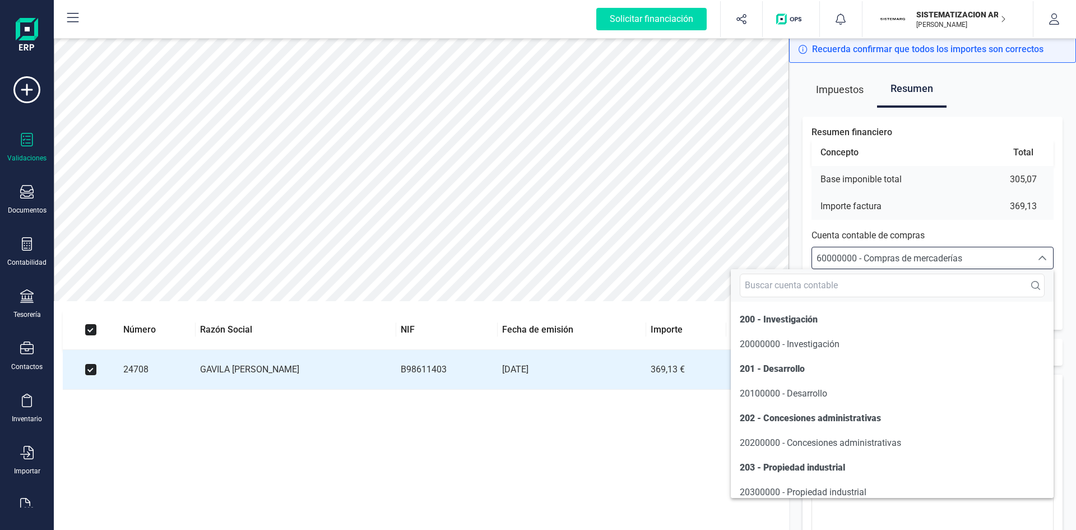
scroll to position [5383, 0]
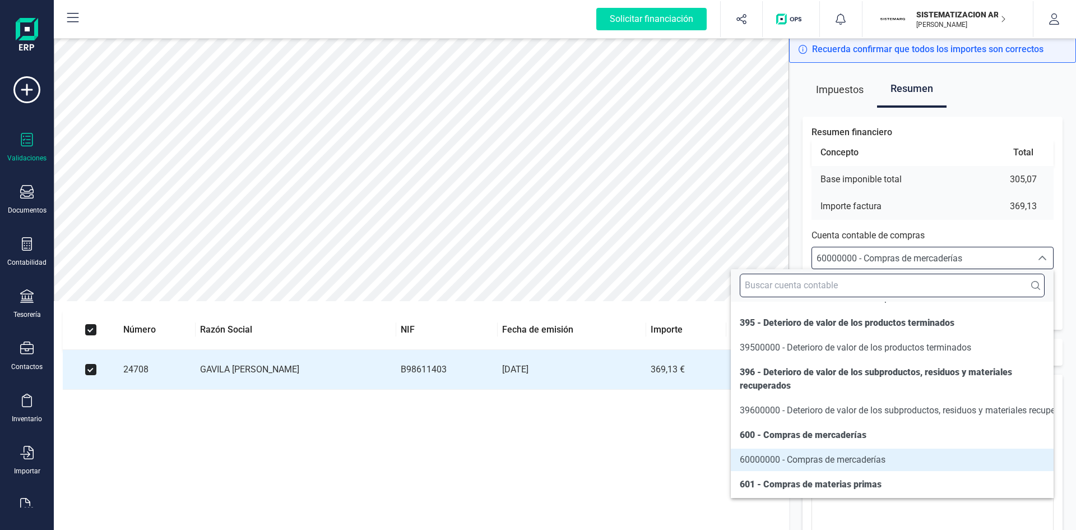
click at [846, 284] on input "text" at bounding box center [892, 286] width 305 height 24
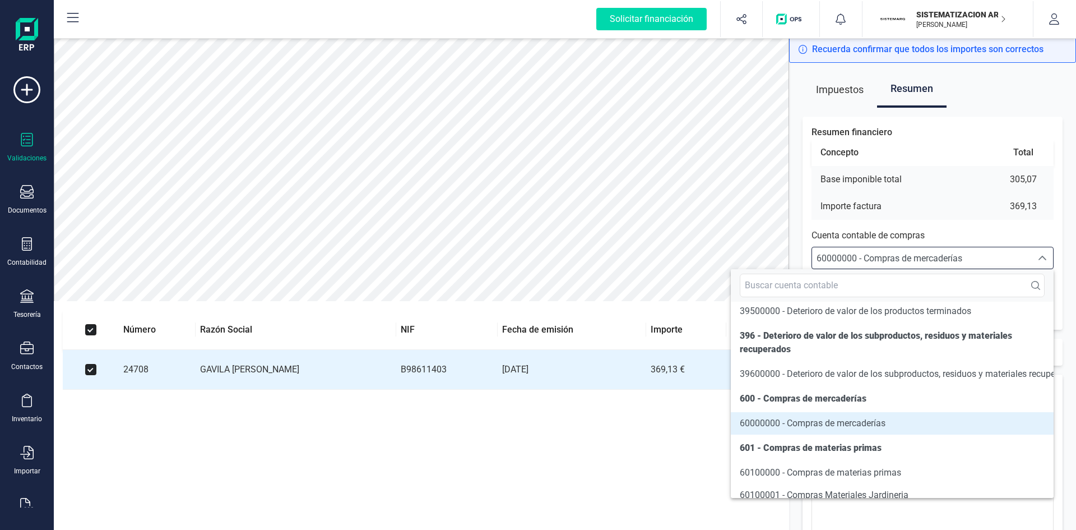
scroll to position [5439, 0]
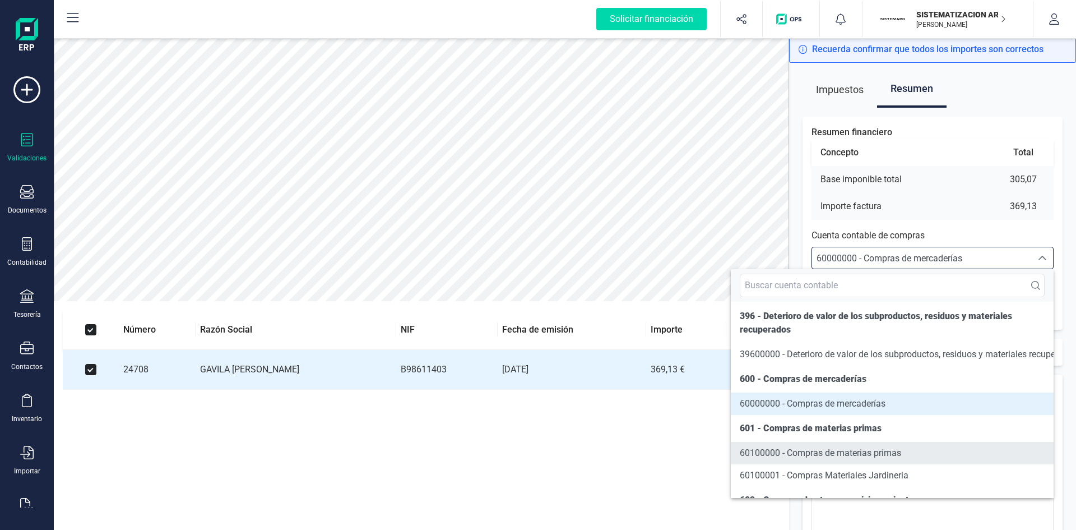
click at [817, 458] on span "60100000 - Compras de materias primas" at bounding box center [820, 452] width 161 height 11
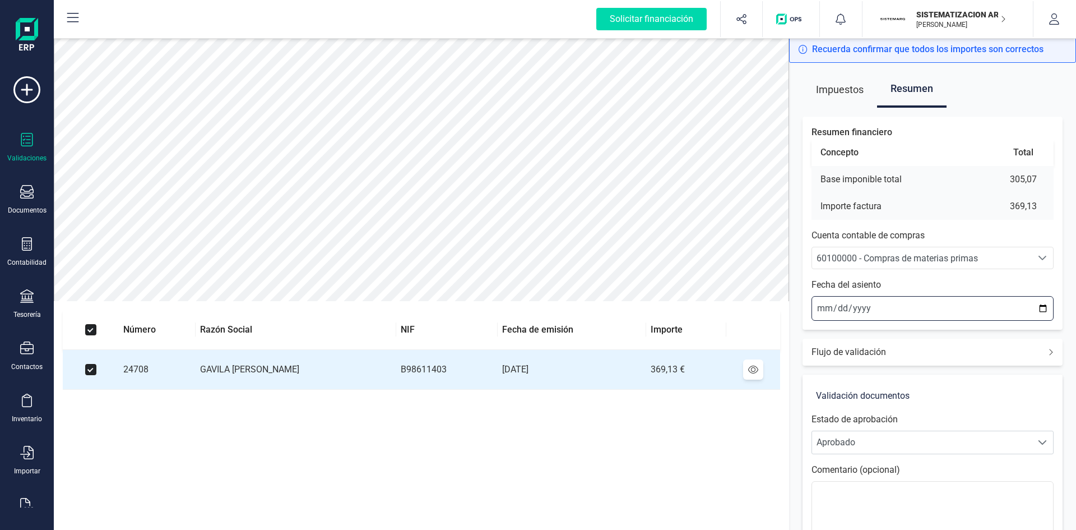
click at [825, 309] on input "2025-09-26" at bounding box center [933, 308] width 242 height 25
type input "2025-09-24"
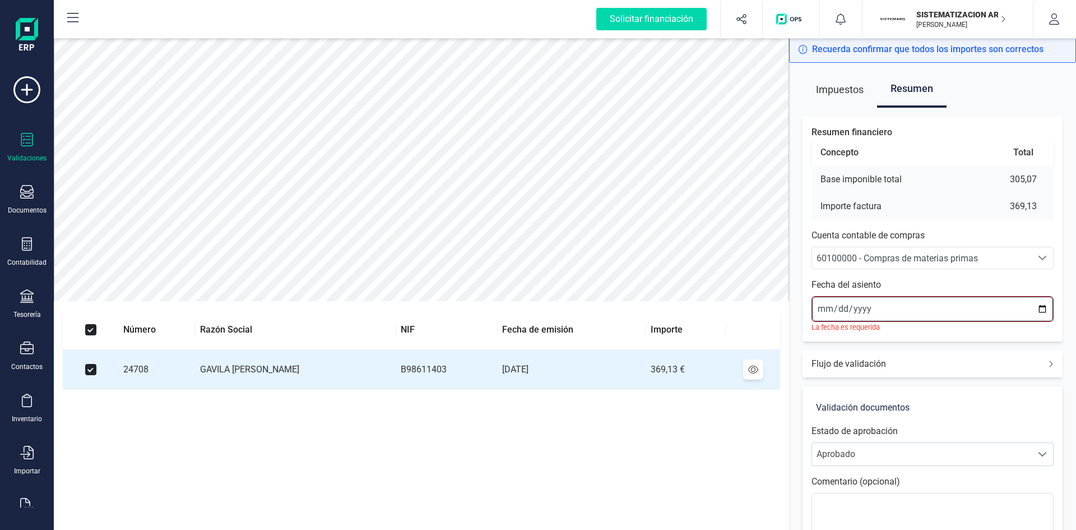
type input "2025-09-24"
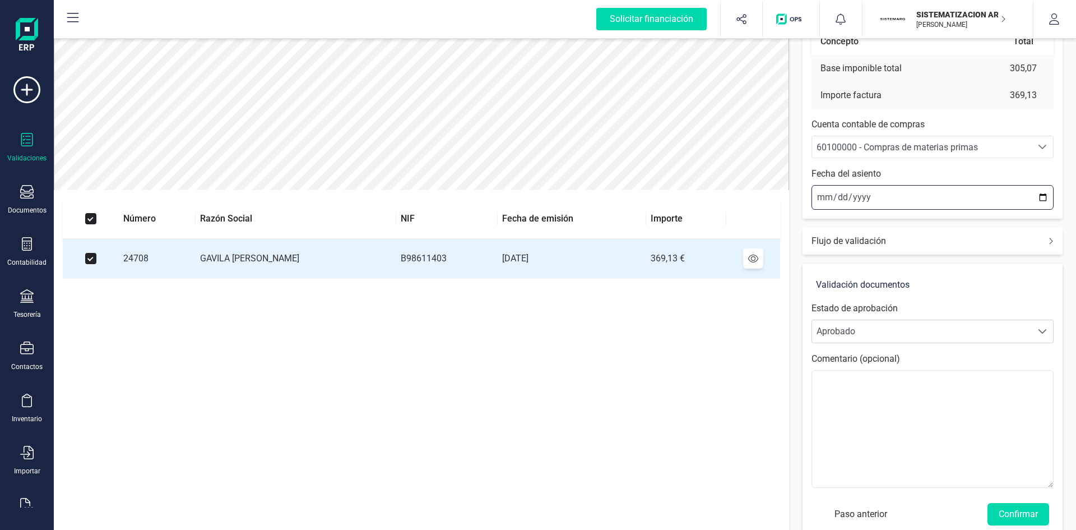
scroll to position [131, 0]
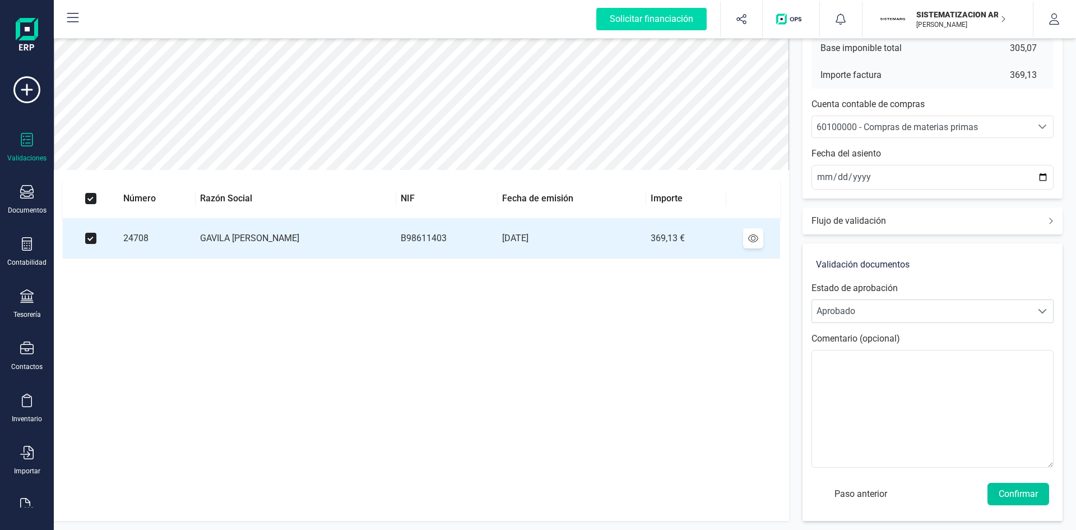
click at [1025, 489] on button "Confirmar" at bounding box center [1019, 494] width 62 height 22
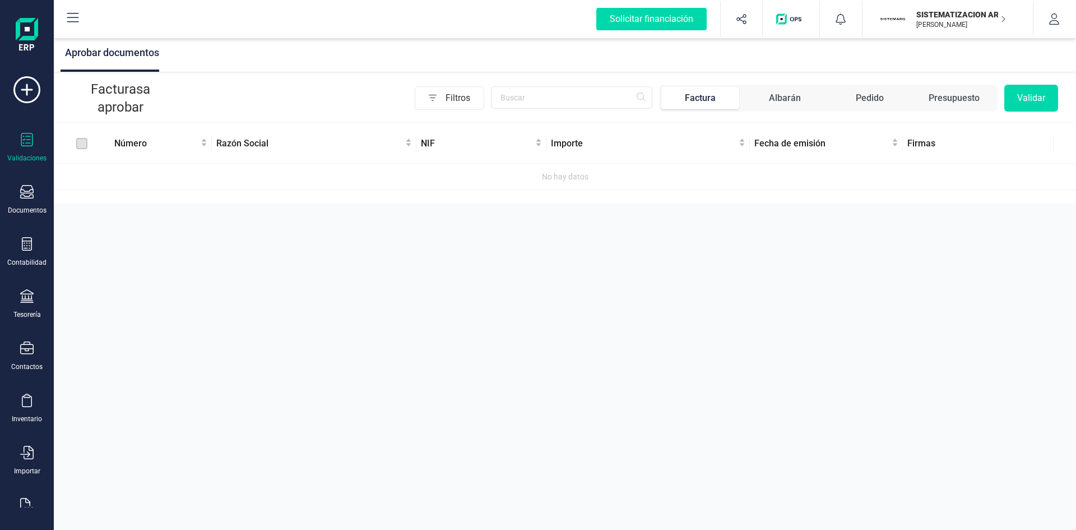
click at [945, 12] on p "SISTEMATIZACION ARQUITECTONICA EN REFORMAS SL" at bounding box center [962, 14] width 90 height 11
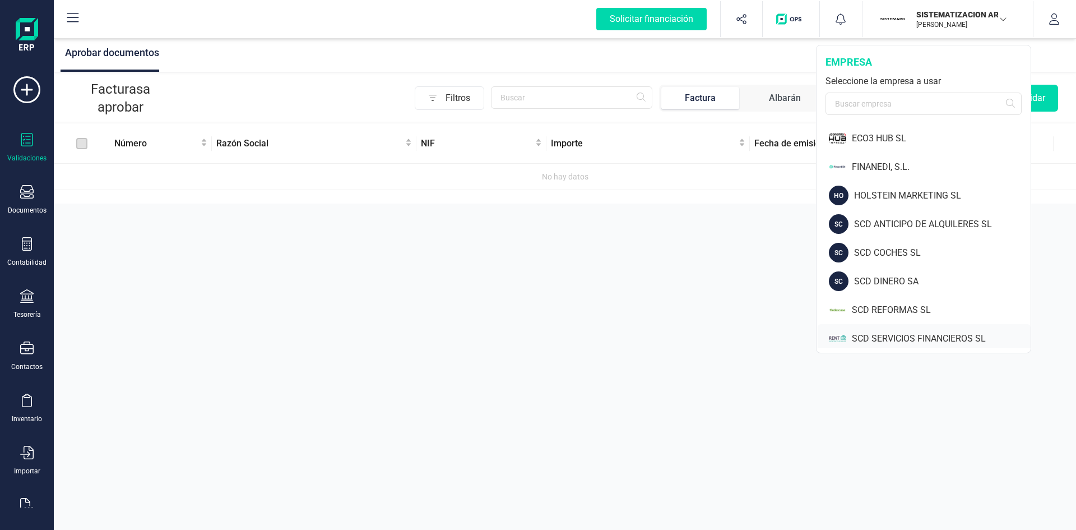
click at [898, 336] on div "SCD SERVICIOS FINANCIEROS SL" at bounding box center [941, 338] width 179 height 13
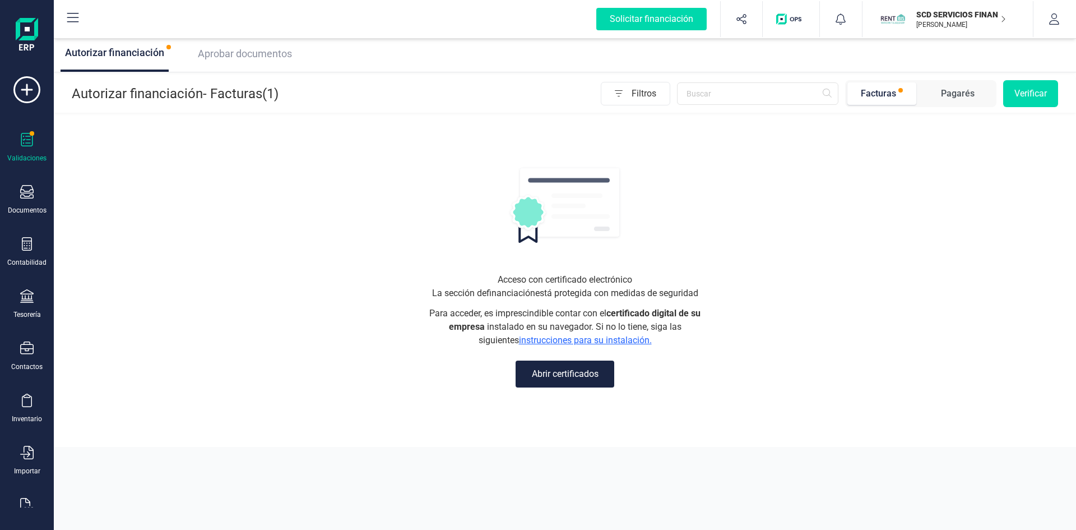
click at [268, 55] on span "Aprobar documentos" at bounding box center [245, 54] width 94 height 12
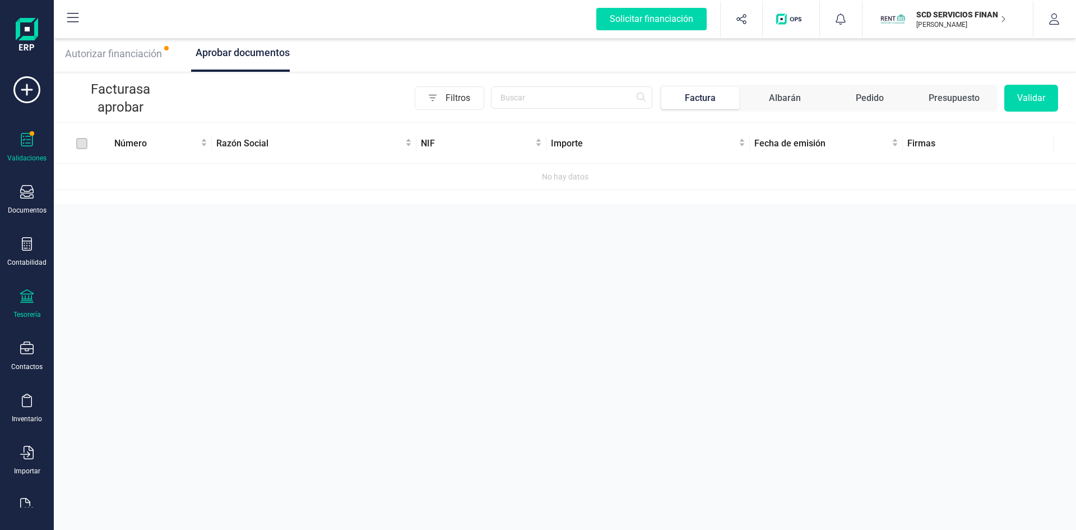
click at [26, 303] on div at bounding box center [26, 297] width 13 height 16
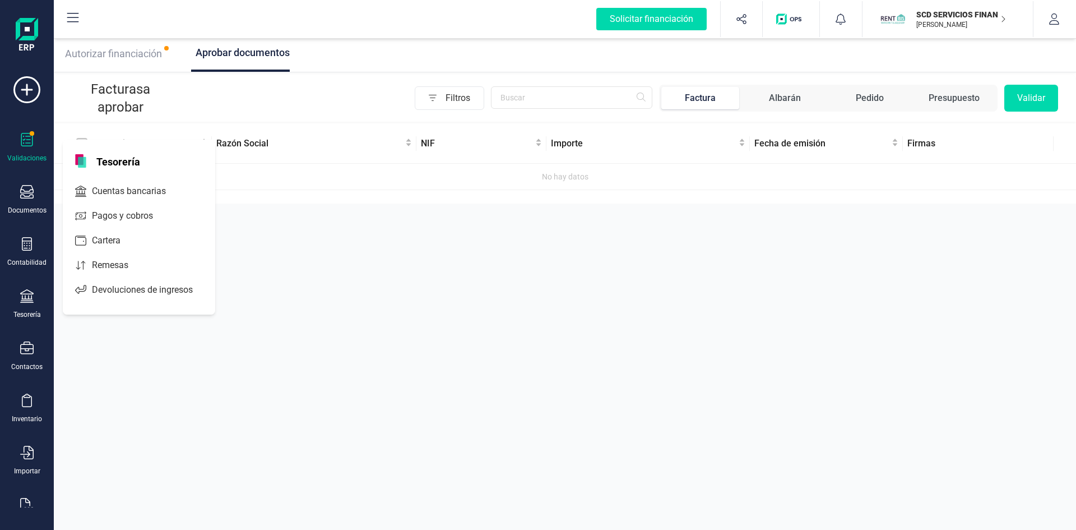
click at [119, 263] on span "Remesas" at bounding box center [117, 264] width 61 height 13
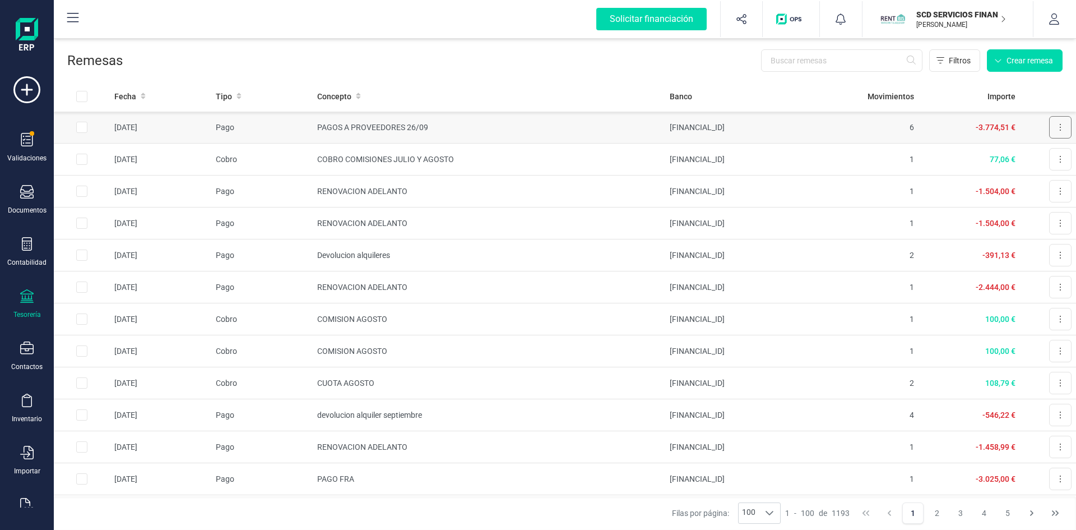
click at [1050, 127] on button at bounding box center [1061, 127] width 22 height 22
click at [1016, 154] on span "Descargar documento" at bounding box center [1023, 154] width 77 height 11
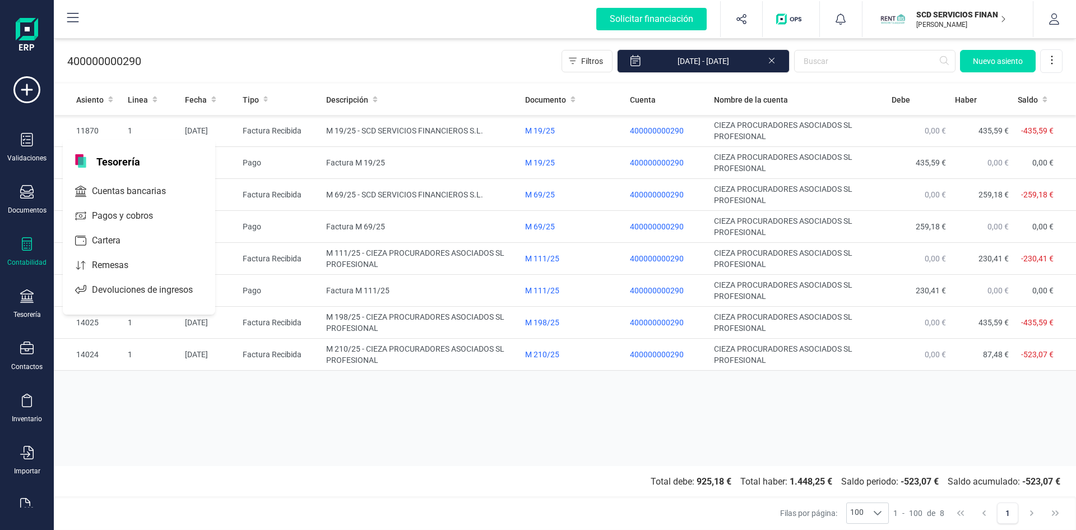
click at [107, 263] on span "Remesas" at bounding box center [117, 264] width 61 height 13
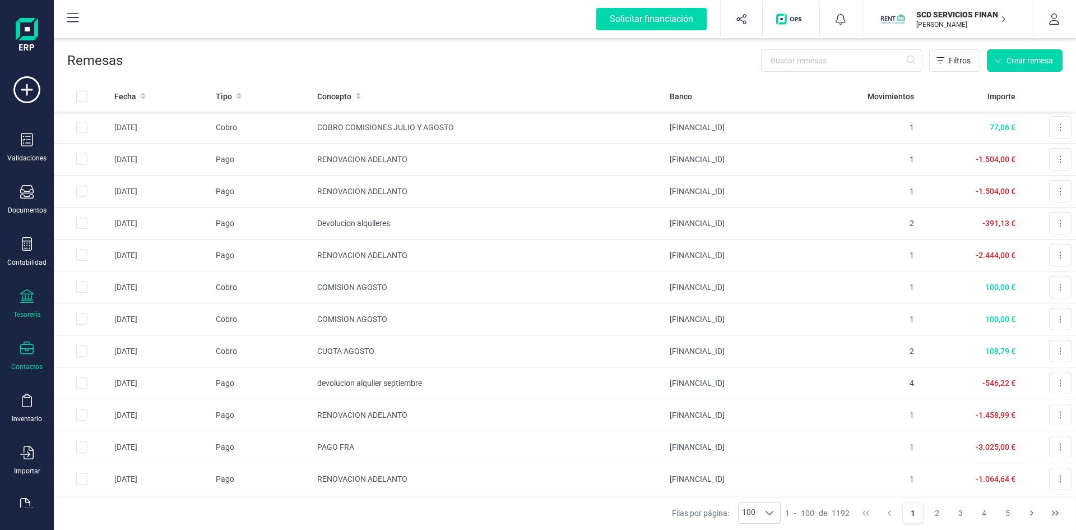
click at [26, 353] on icon at bounding box center [26, 347] width 13 height 13
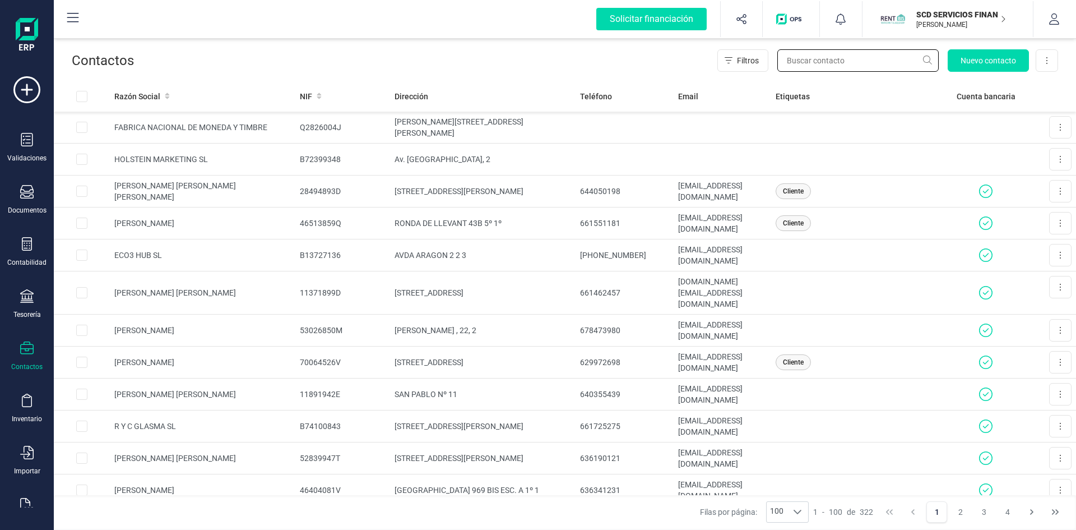
click at [814, 56] on input "text" at bounding box center [858, 60] width 161 height 22
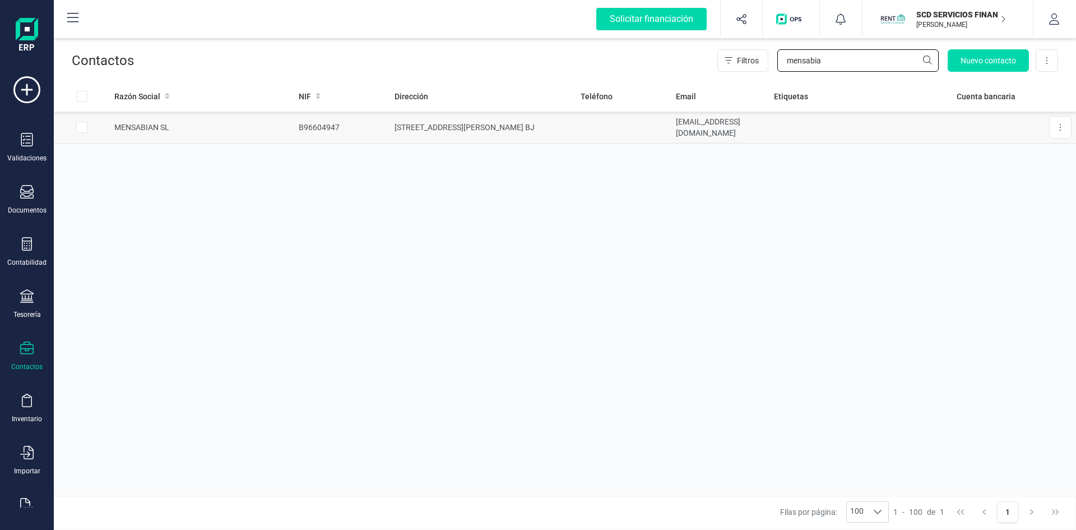
type input "mensabia"
click at [140, 124] on td "MENSABIAN SL" at bounding box center [202, 128] width 184 height 32
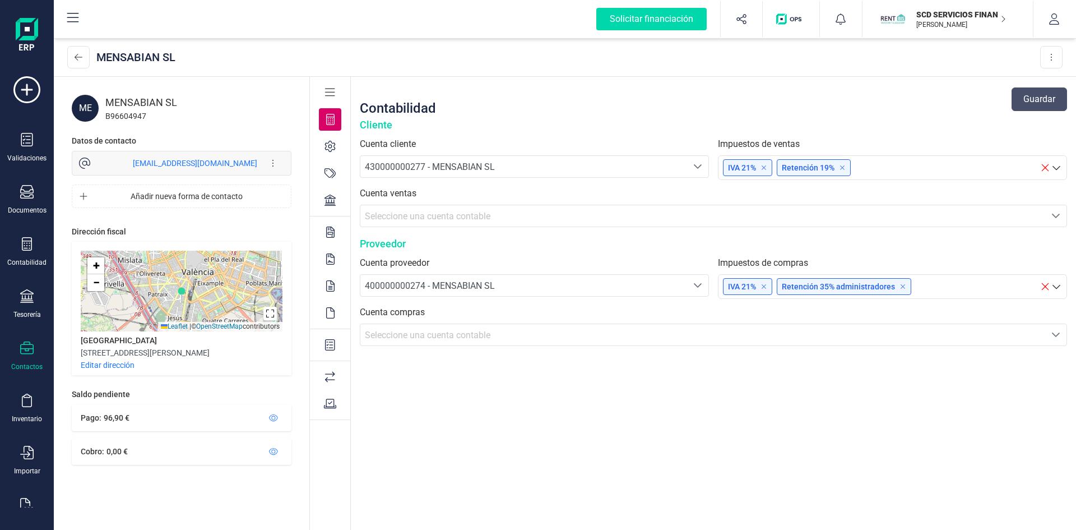
click at [329, 207] on div at bounding box center [330, 200] width 22 height 22
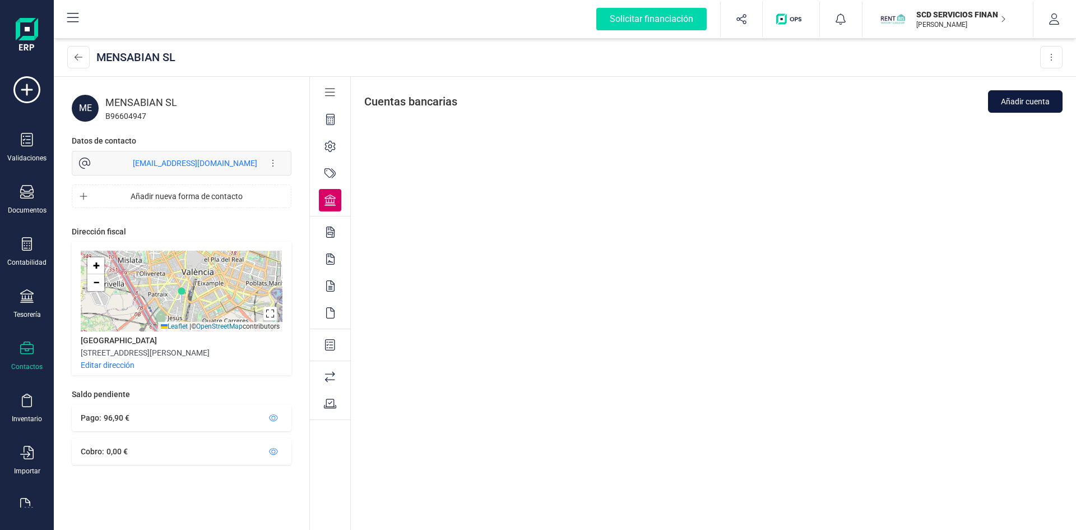
click at [1025, 96] on span "Añadir cuenta" at bounding box center [1025, 101] width 49 height 11
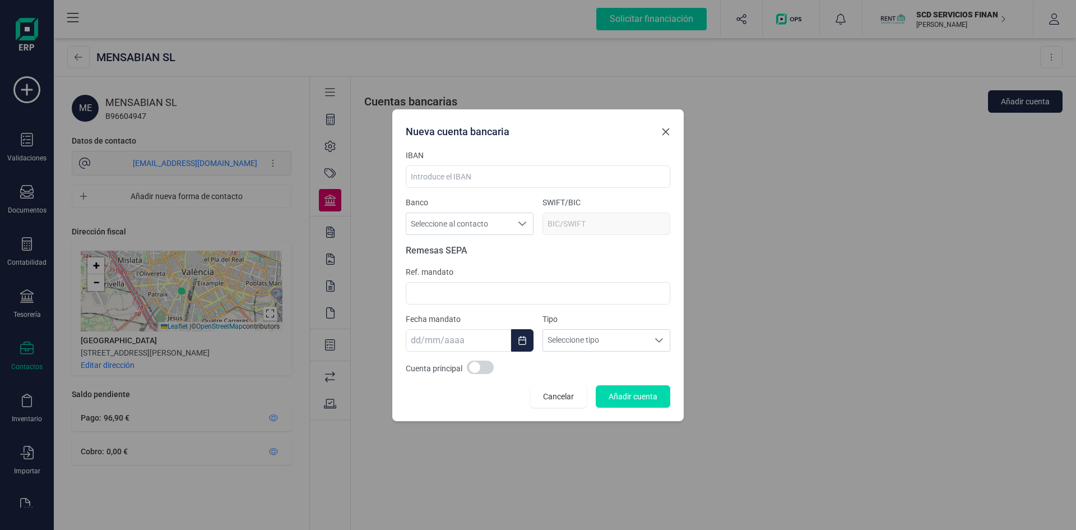
drag, startPoint x: 662, startPoint y: 128, endPoint x: 669, endPoint y: 135, distance: 9.5
click at [662, 128] on icon "Close" at bounding box center [666, 131] width 9 height 9
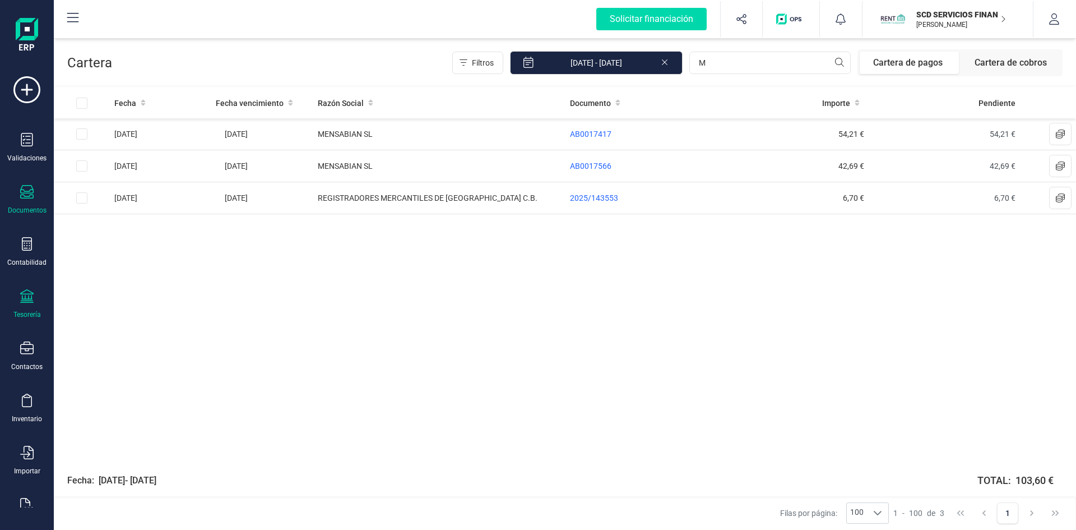
type input "M"
click at [24, 195] on icon at bounding box center [26, 191] width 13 height 13
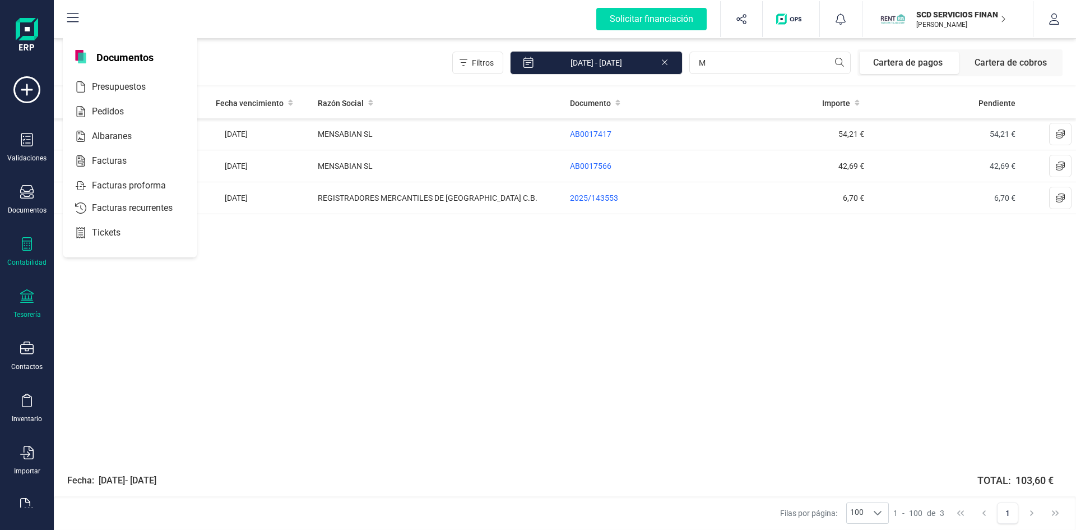
click at [20, 246] on div "Contabilidad" at bounding box center [26, 252] width 45 height 30
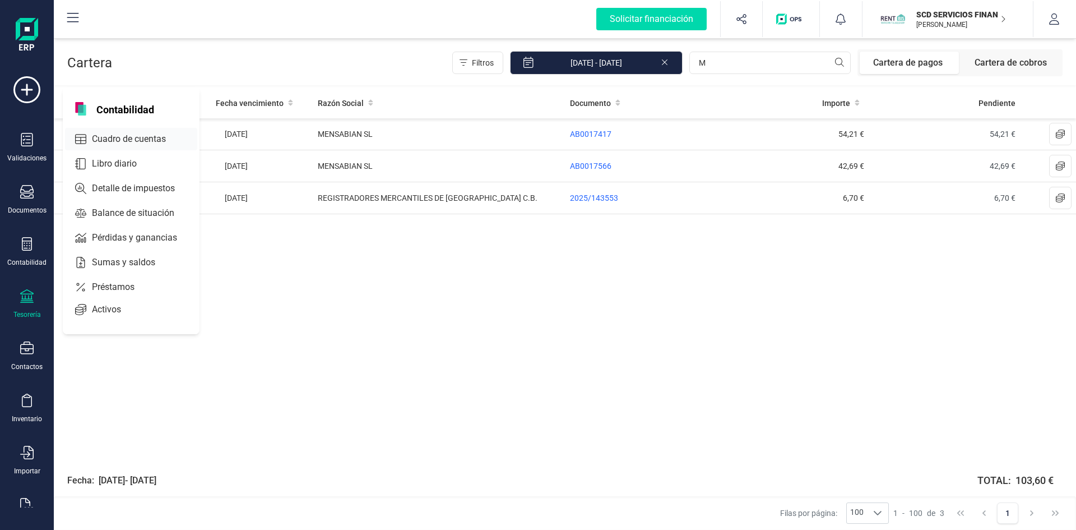
click at [104, 136] on span "Cuadro de cuentas" at bounding box center [136, 138] width 99 height 13
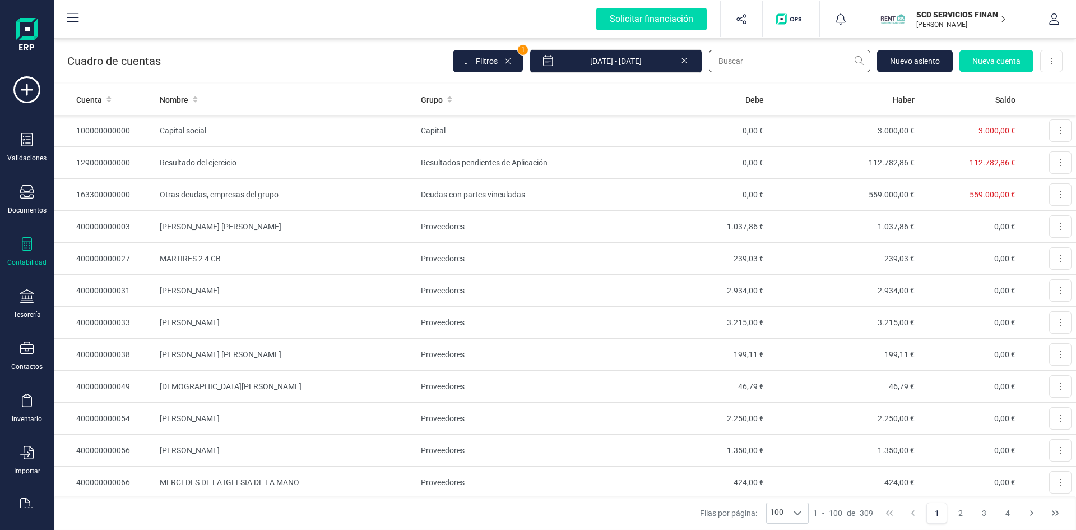
click at [774, 68] on input "text" at bounding box center [789, 61] width 161 height 22
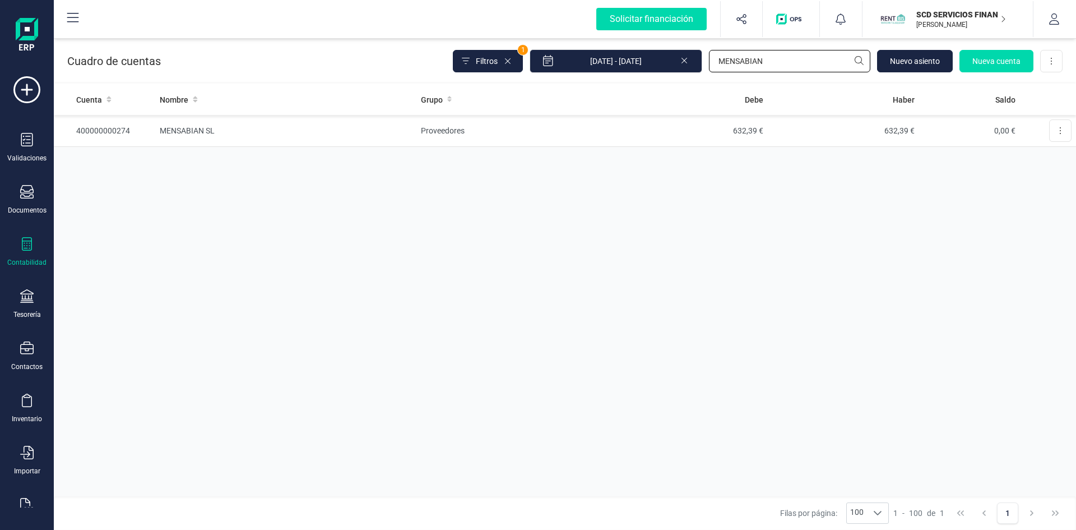
type input "MENSABIAN"
click at [203, 130] on td "MENSABIAN SL" at bounding box center [285, 131] width 261 height 32
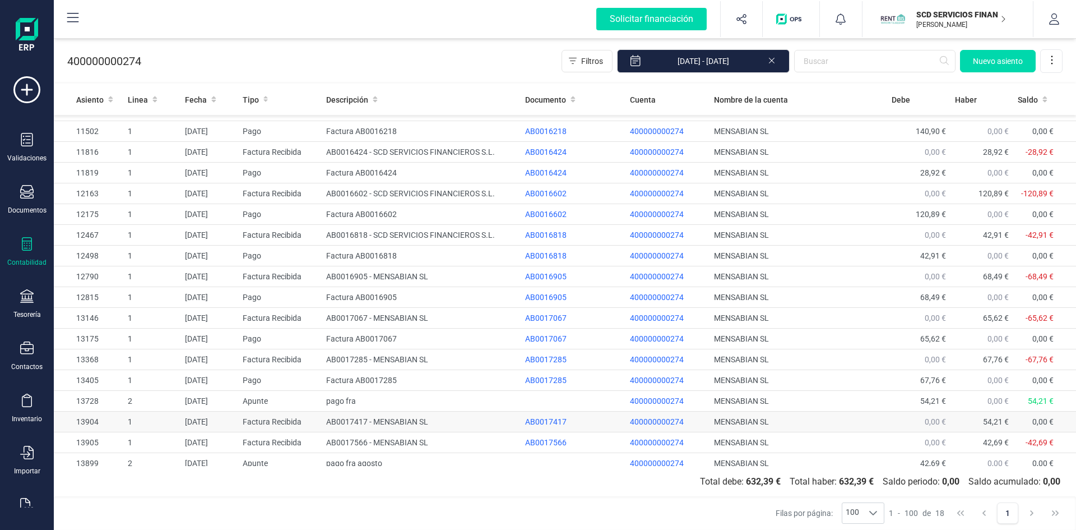
scroll to position [22, 0]
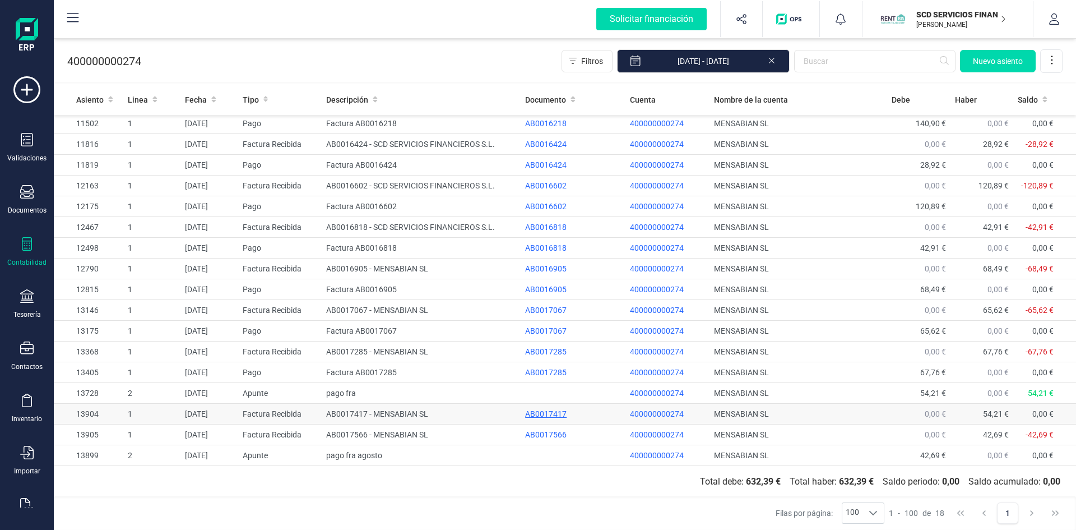
click at [555, 410] on div "AB0017417" at bounding box center [573, 413] width 96 height 11
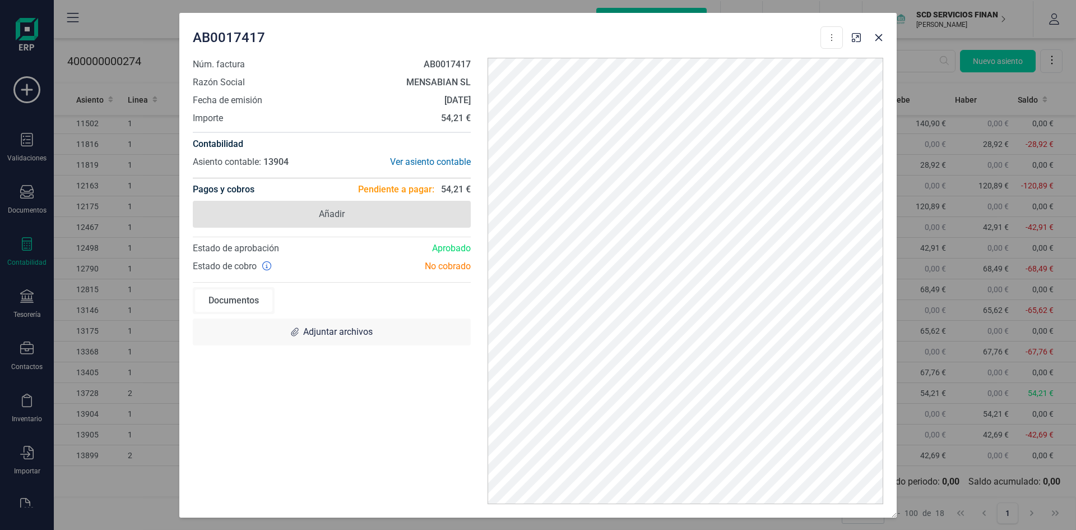
click at [332, 209] on span "Añadir" at bounding box center [332, 213] width 26 height 13
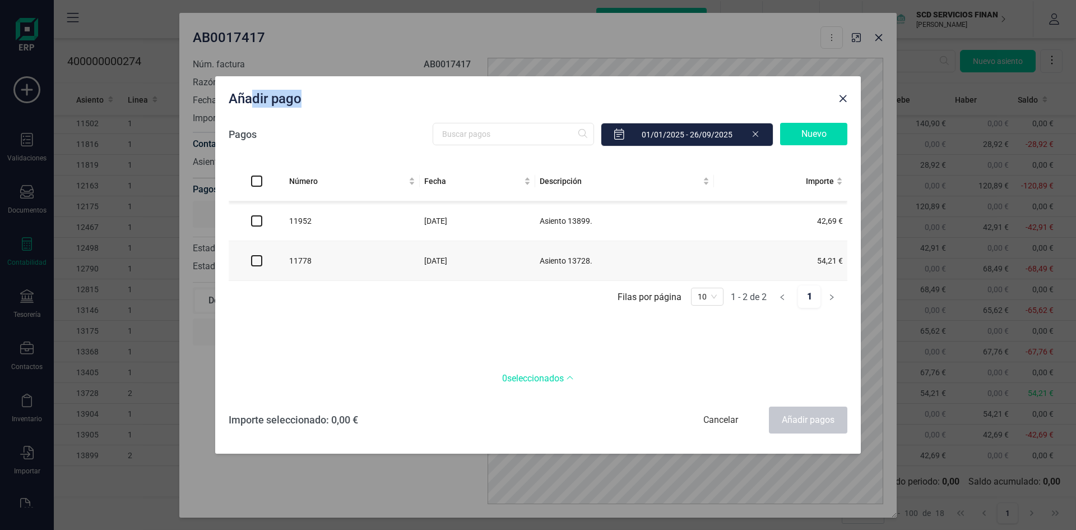
drag, startPoint x: 473, startPoint y: 94, endPoint x: 253, endPoint y: 75, distance: 220.0
click at [253, 75] on div "Añadir pago Pagos Nuevo Número Fecha Descripción Importe 11952 04/09/2025 Asien…" at bounding box center [538, 265] width 1076 height 530
click at [729, 418] on div "Cancelar" at bounding box center [721, 419] width 78 height 27
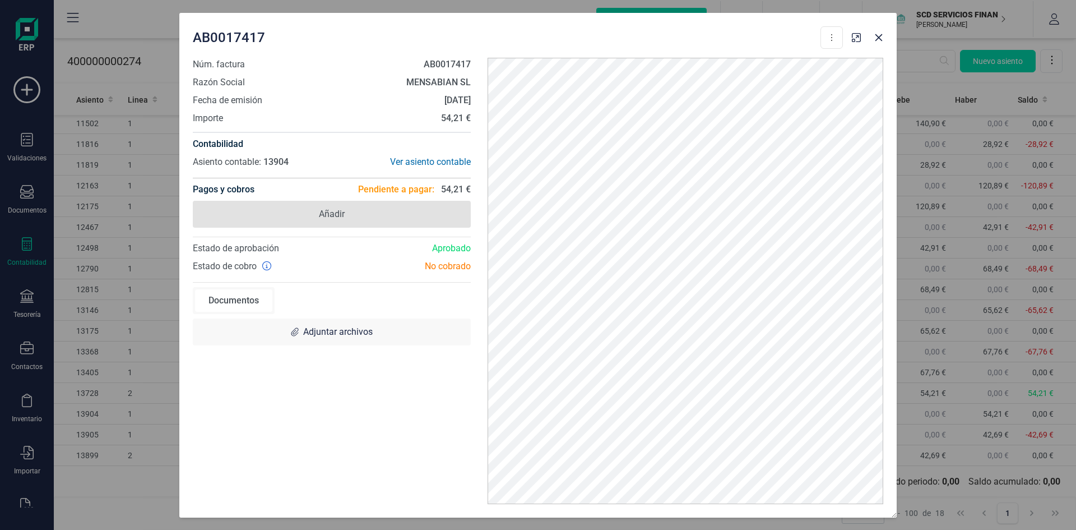
click at [332, 211] on span "Añadir" at bounding box center [332, 213] width 26 height 13
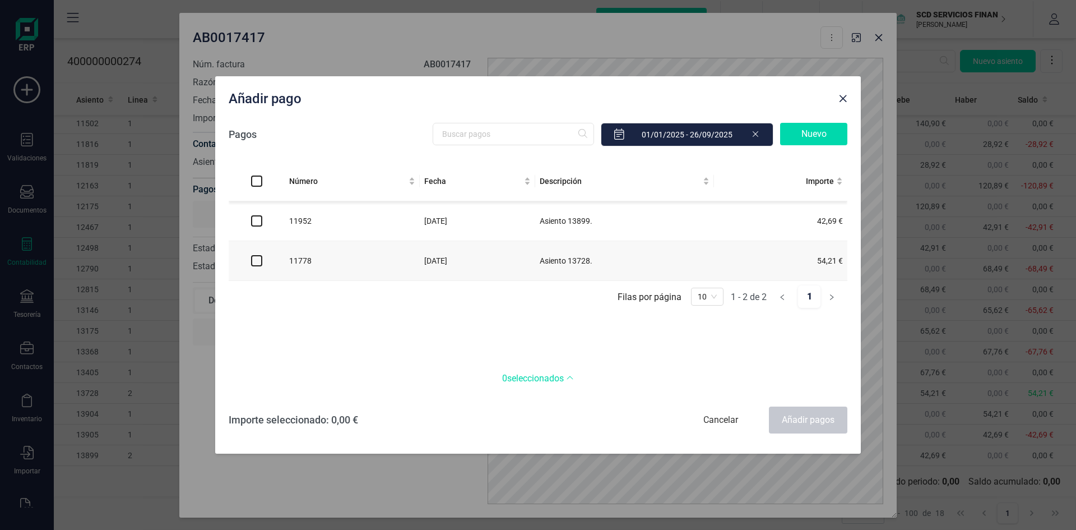
click at [255, 261] on input "checkbox" at bounding box center [256, 260] width 11 height 11
checkbox input "true"
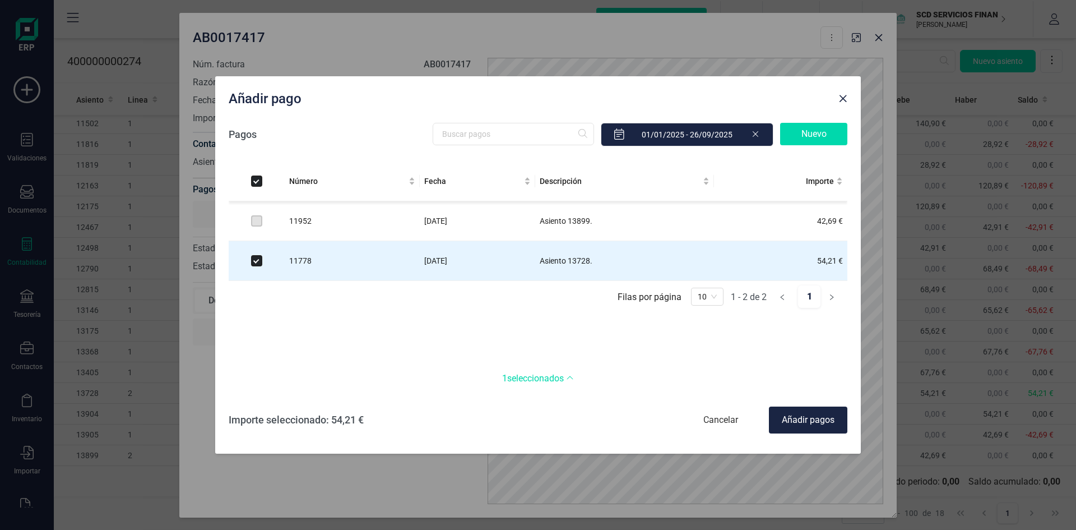
click at [805, 425] on div "Añadir pagos" at bounding box center [808, 419] width 78 height 27
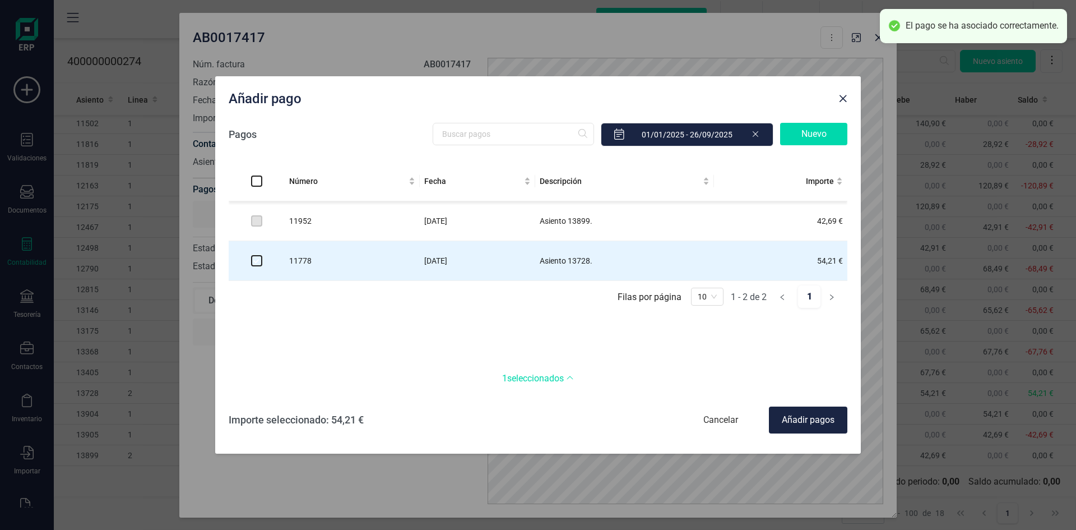
checkbox input "false"
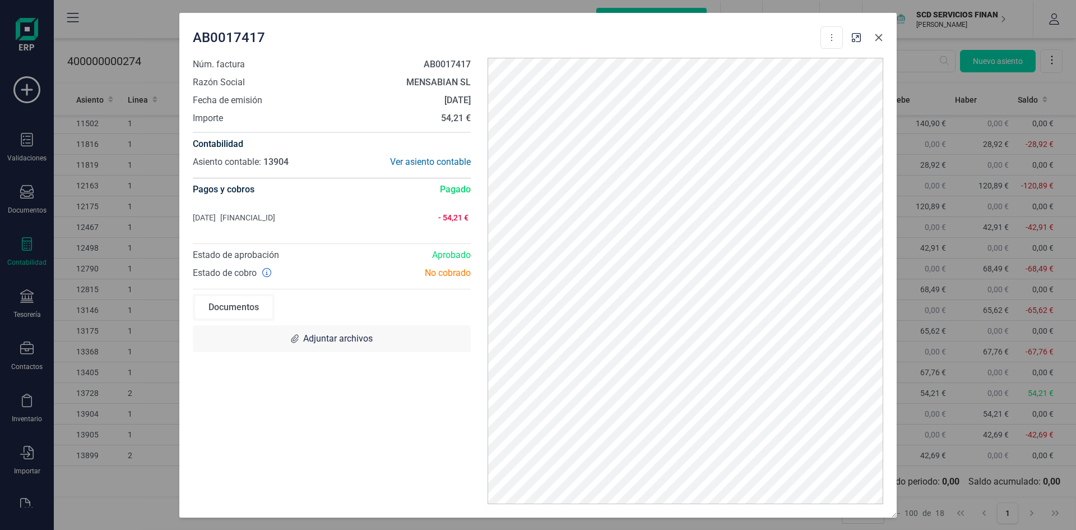
click at [879, 41] on icon "Close" at bounding box center [879, 37] width 9 height 9
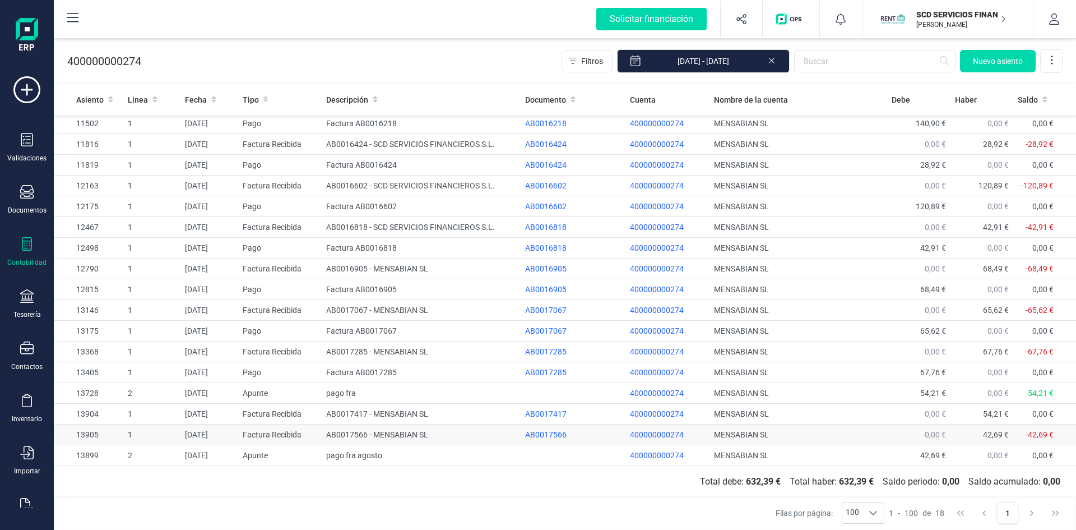
click at [269, 431] on td "Factura Recibida" at bounding box center [280, 434] width 84 height 21
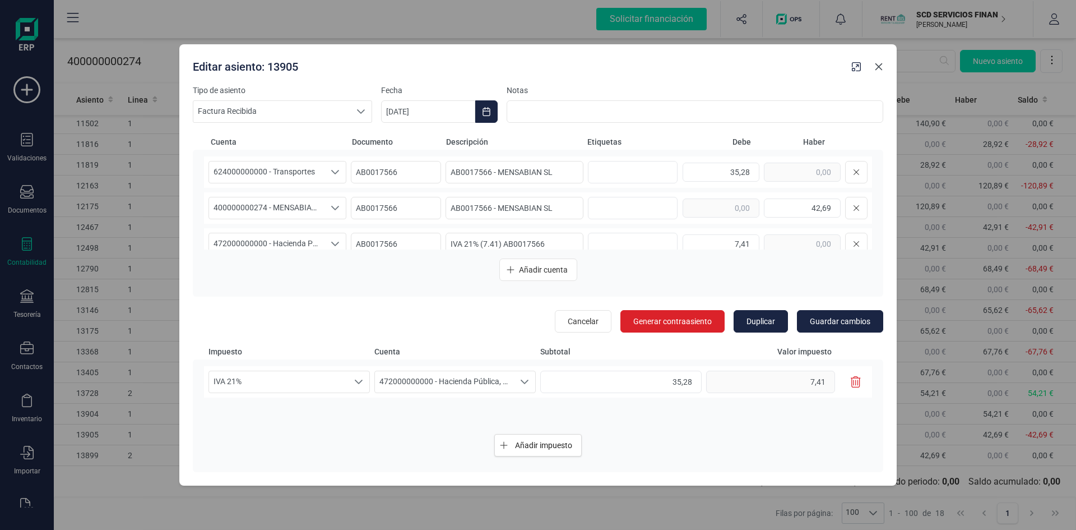
click at [880, 67] on icon "Close" at bounding box center [879, 66] width 9 height 9
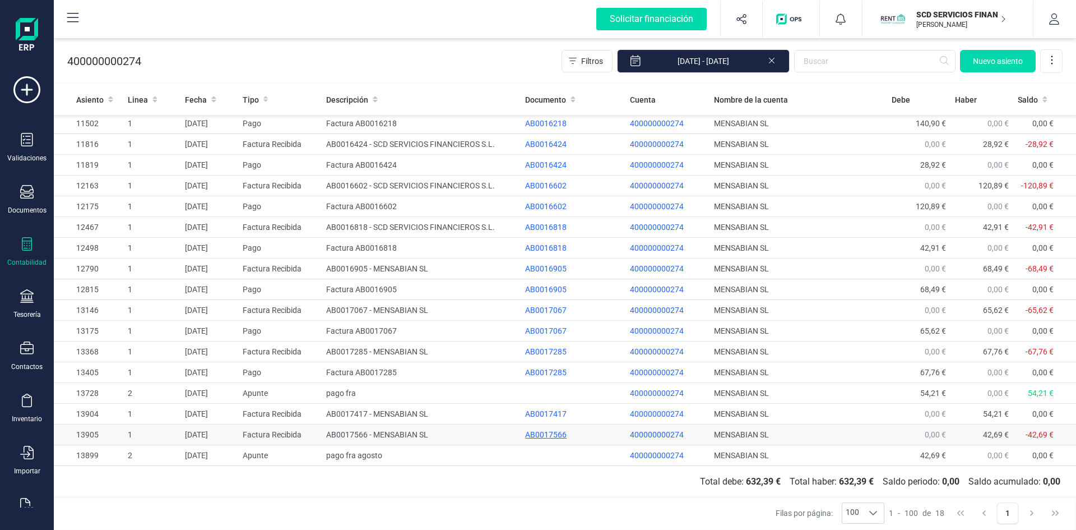
click at [552, 435] on div "AB0017566" at bounding box center [573, 434] width 96 height 11
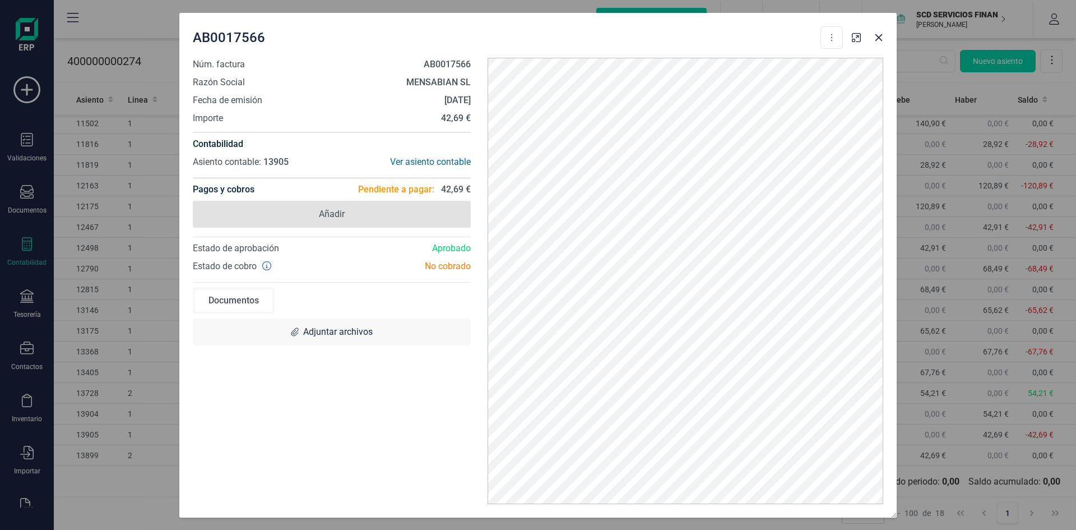
click at [329, 214] on span "Añadir" at bounding box center [332, 213] width 26 height 13
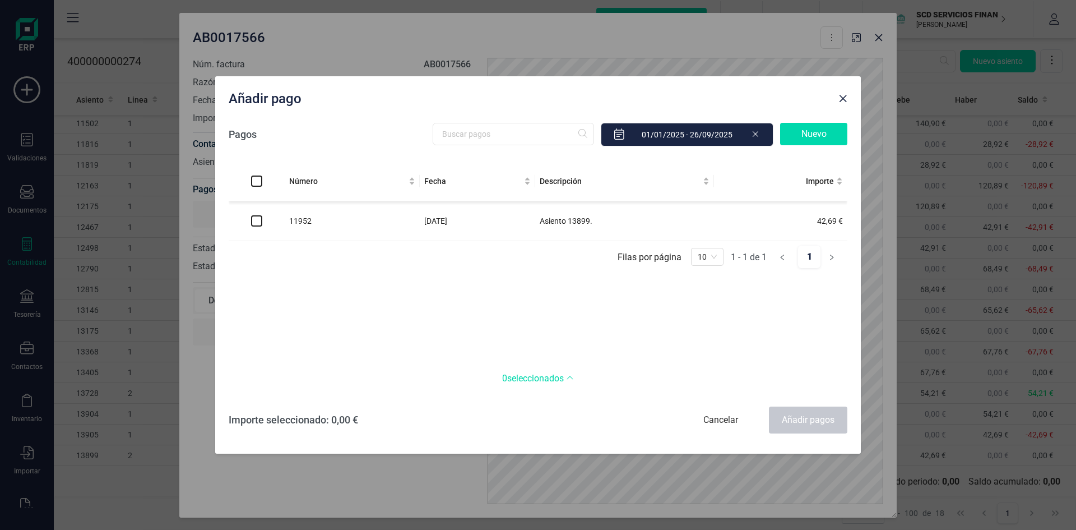
drag, startPoint x: 259, startPoint y: 220, endPoint x: 264, endPoint y: 229, distance: 10.8
click at [259, 222] on input "checkbox" at bounding box center [256, 220] width 11 height 11
checkbox input "true"
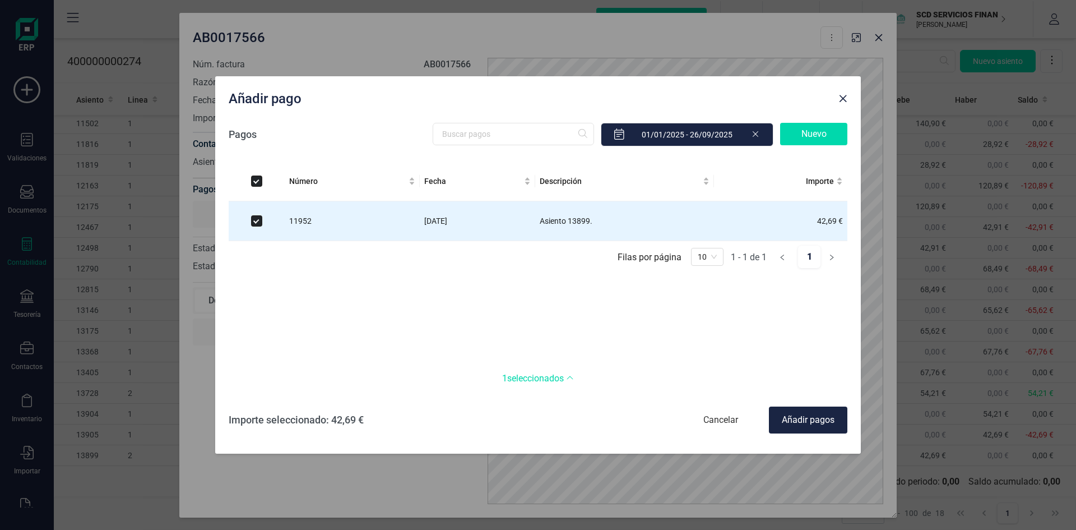
click at [815, 418] on div "Añadir pagos" at bounding box center [808, 419] width 78 height 27
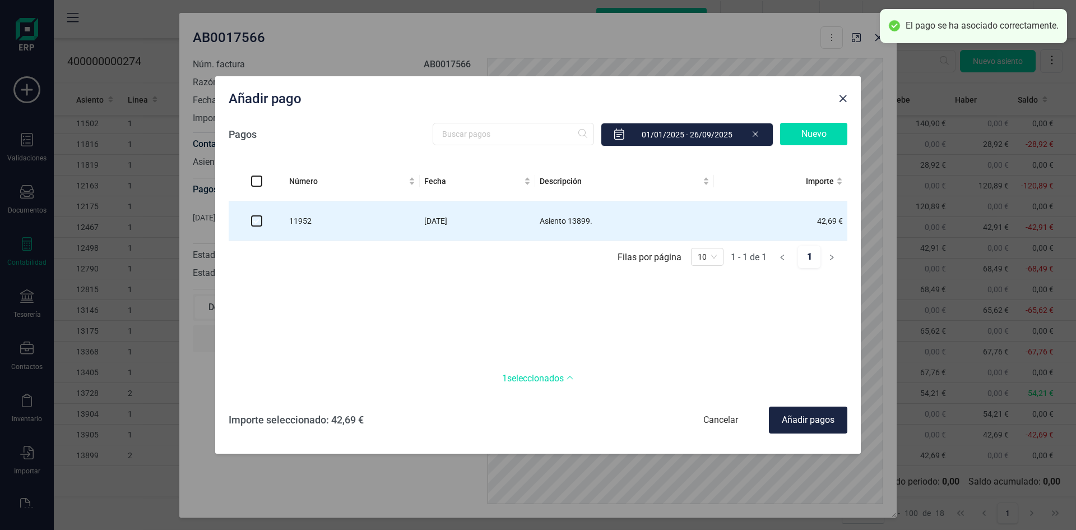
checkbox input "false"
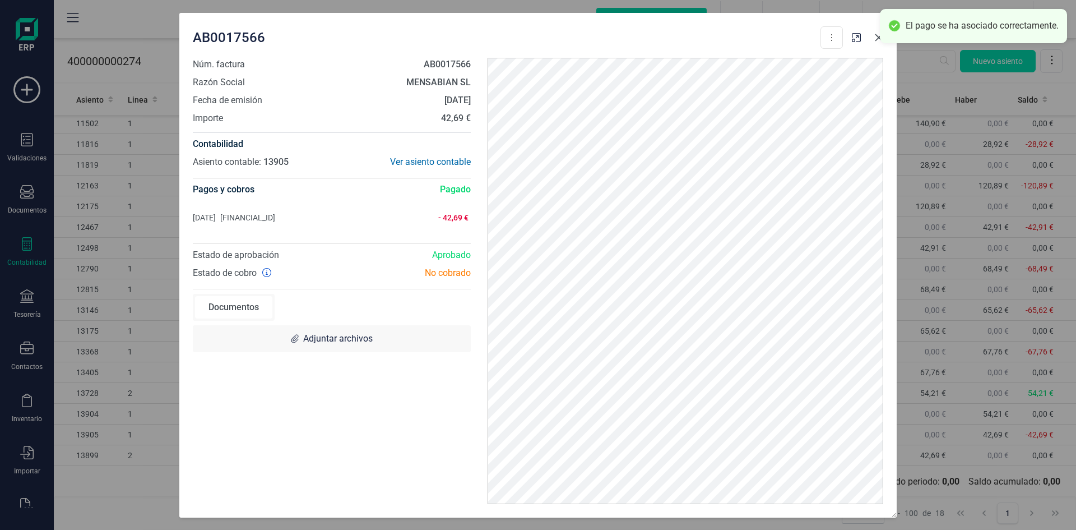
click at [873, 33] on button "Close" at bounding box center [879, 38] width 18 height 18
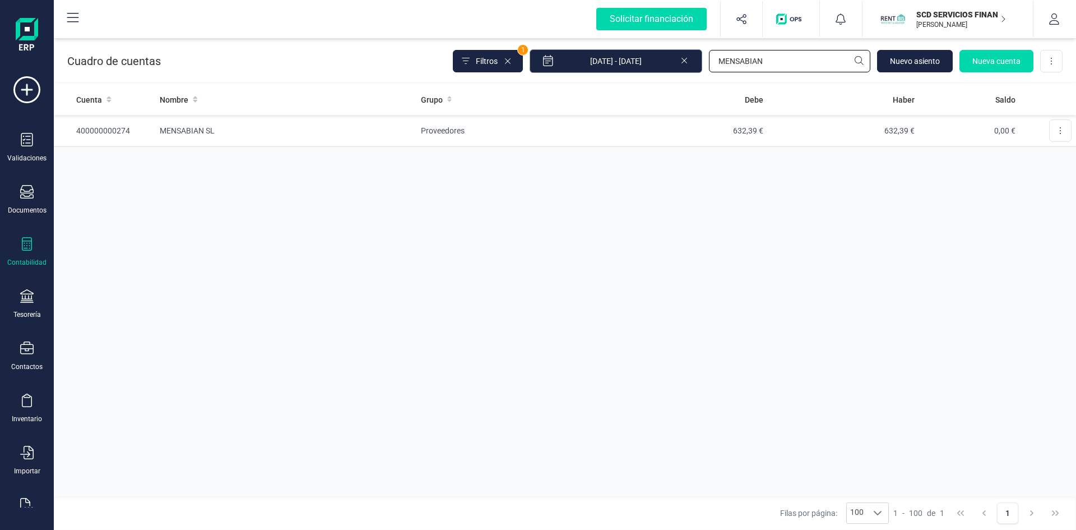
drag, startPoint x: 774, startPoint y: 61, endPoint x: 612, endPoint y: 66, distance: 161.5
click at [613, 66] on div "Filtros 1 01/01/2025 - 26/09/2025 MENSABIAN Nuevo asiento Nueva cuenta Descarga…" at bounding box center [758, 61] width 610 height 24
type input "EXTERNA"
click at [306, 126] on td "EXTERNALIZACION DE NOTIFICADOS Y APLICACIONES ONLINE SL" at bounding box center [285, 131] width 261 height 32
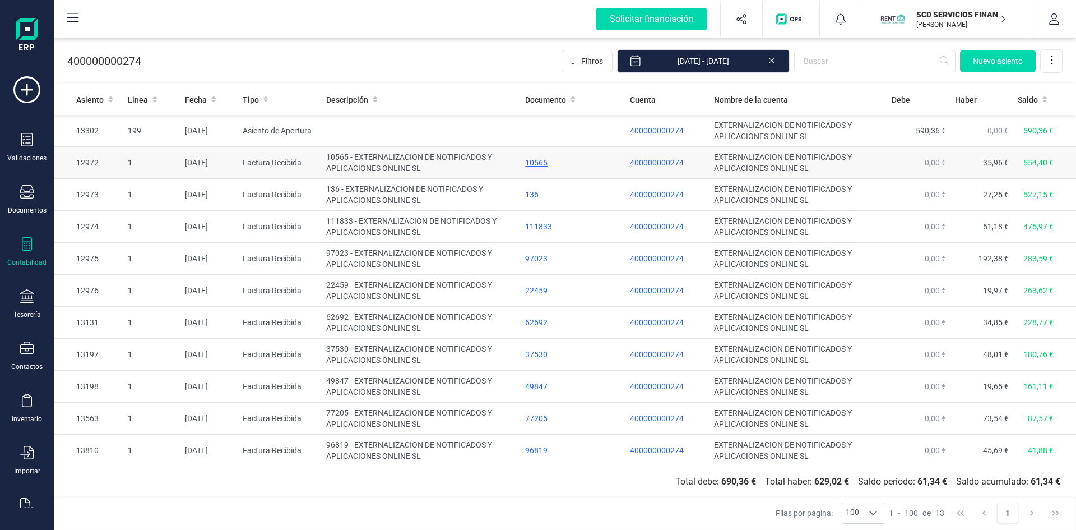
click at [534, 159] on div "10565" at bounding box center [573, 162] width 96 height 11
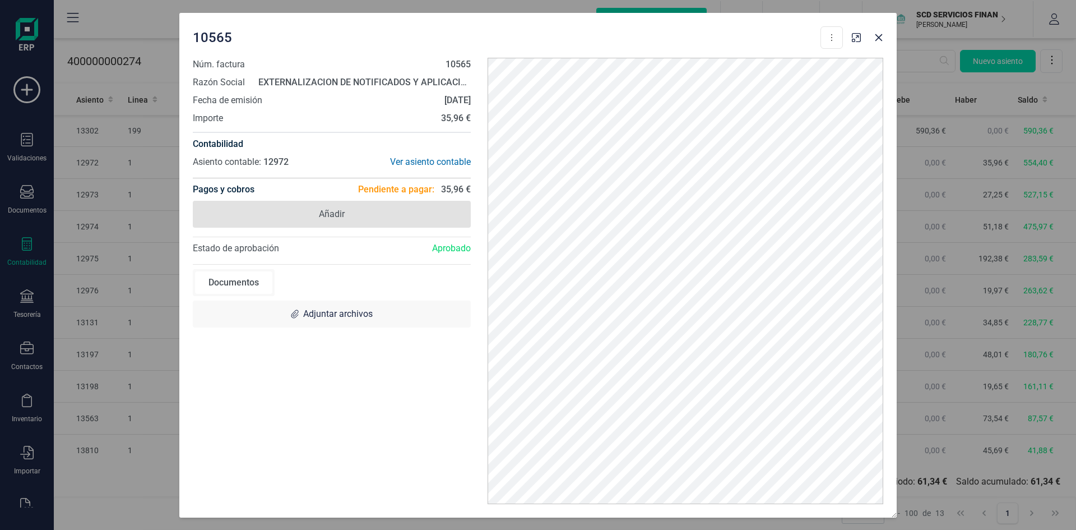
click at [331, 210] on span "Añadir" at bounding box center [332, 213] width 26 height 13
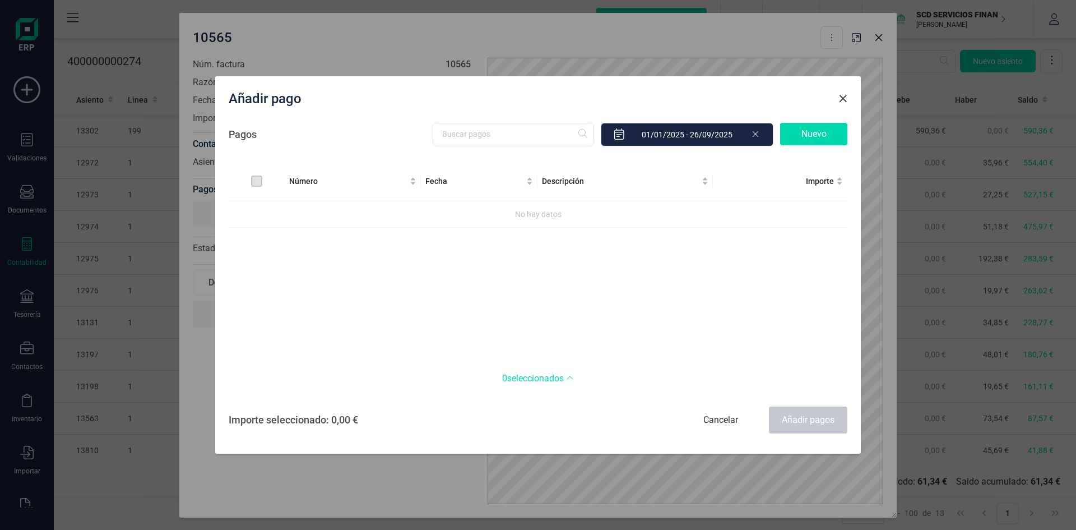
click at [728, 418] on div "Cancelar" at bounding box center [721, 419] width 78 height 27
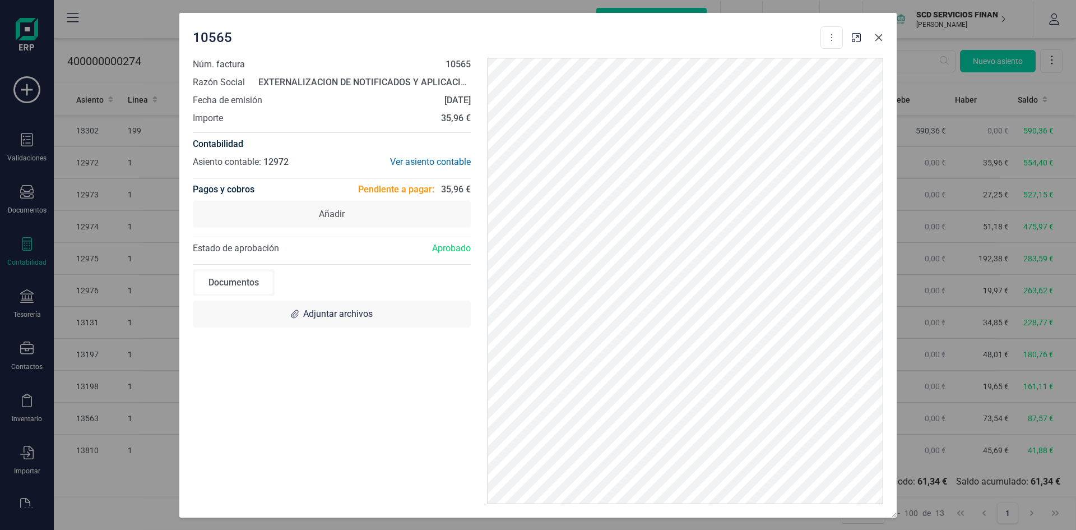
click at [878, 36] on icon "Close" at bounding box center [879, 37] width 7 height 7
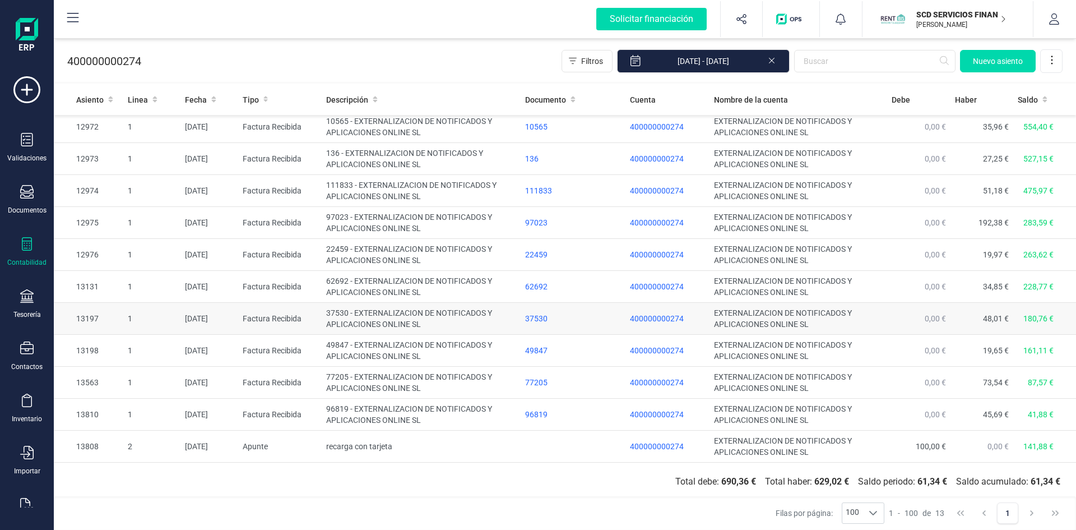
scroll to position [64, 0]
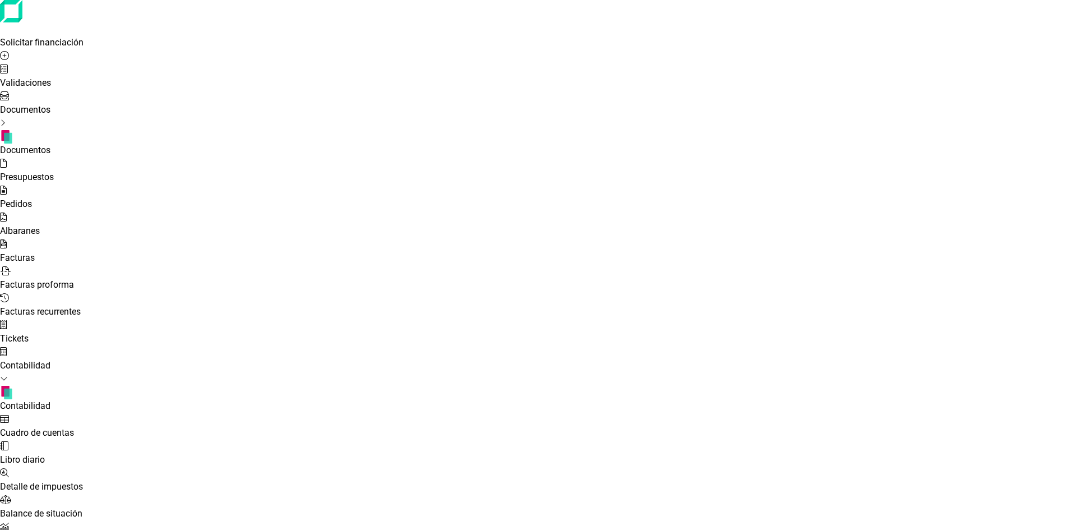
click at [74, 427] on span "Cuadro de cuentas" at bounding box center [37, 432] width 74 height 11
drag, startPoint x: 737, startPoint y: 64, endPoint x: 585, endPoint y: 68, distance: 151.4
type input "LERO"
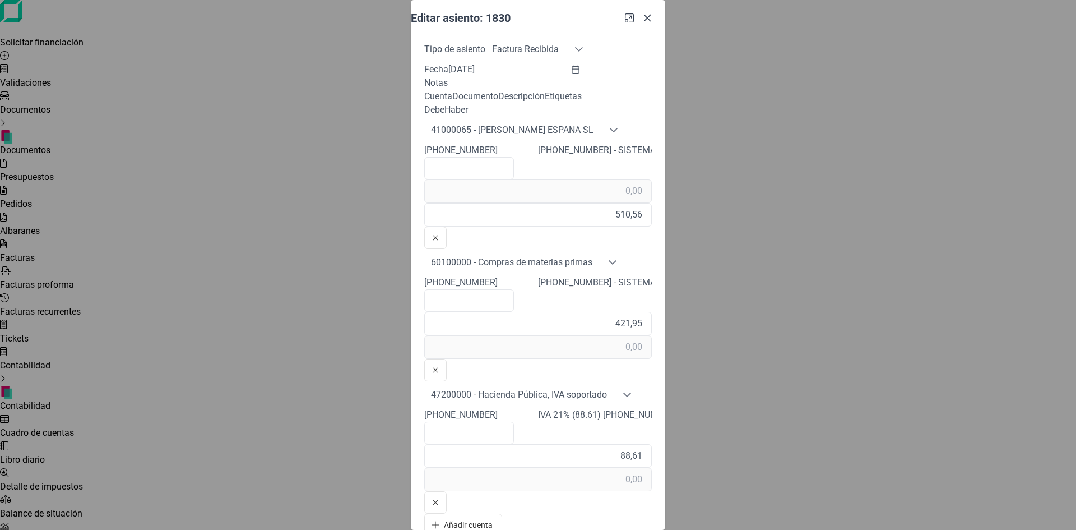
click at [652, 22] on icon "button" at bounding box center [647, 17] width 9 height 9
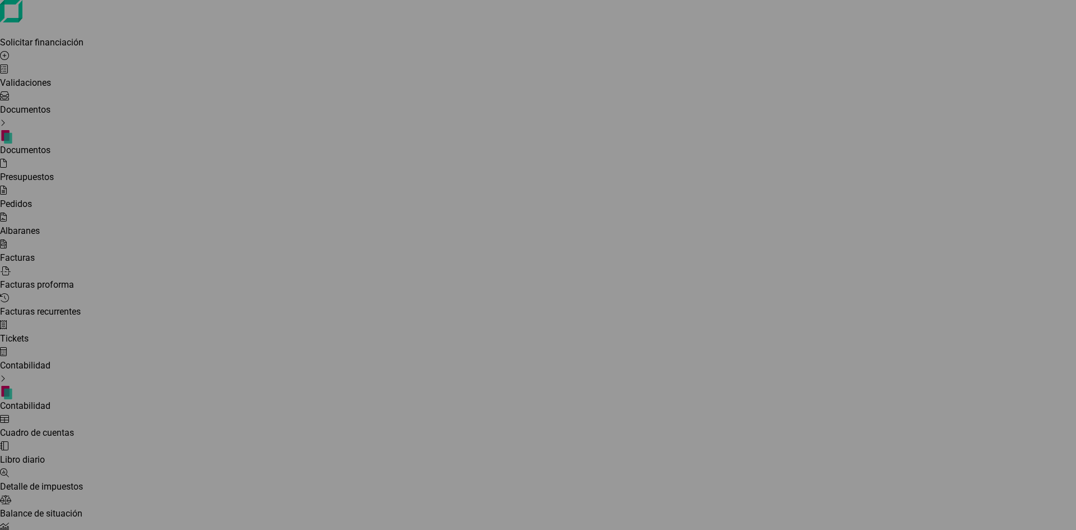
type input "[DATE]"
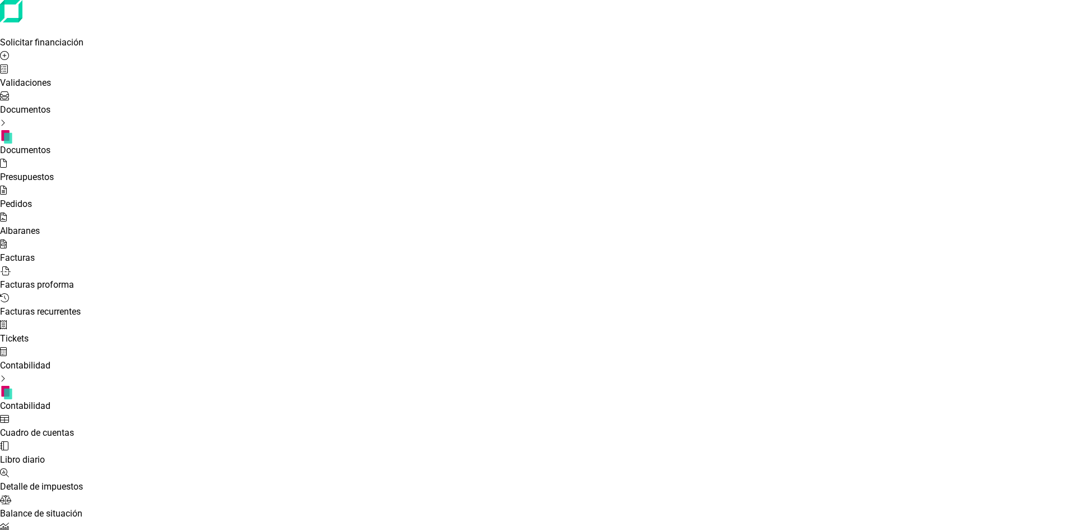
drag, startPoint x: 758, startPoint y: 66, endPoint x: 461, endPoint y: 78, distance: 297.4
type input "GAVI"
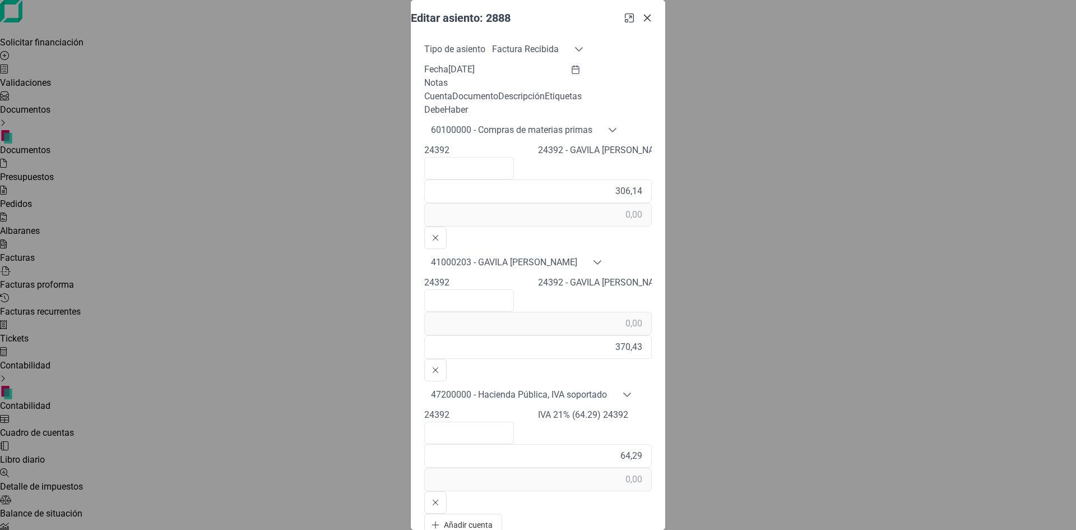
click at [652, 22] on icon "button" at bounding box center [647, 17] width 9 height 9
type input "[DATE]"
